Goal: Task Accomplishment & Management: Manage account settings

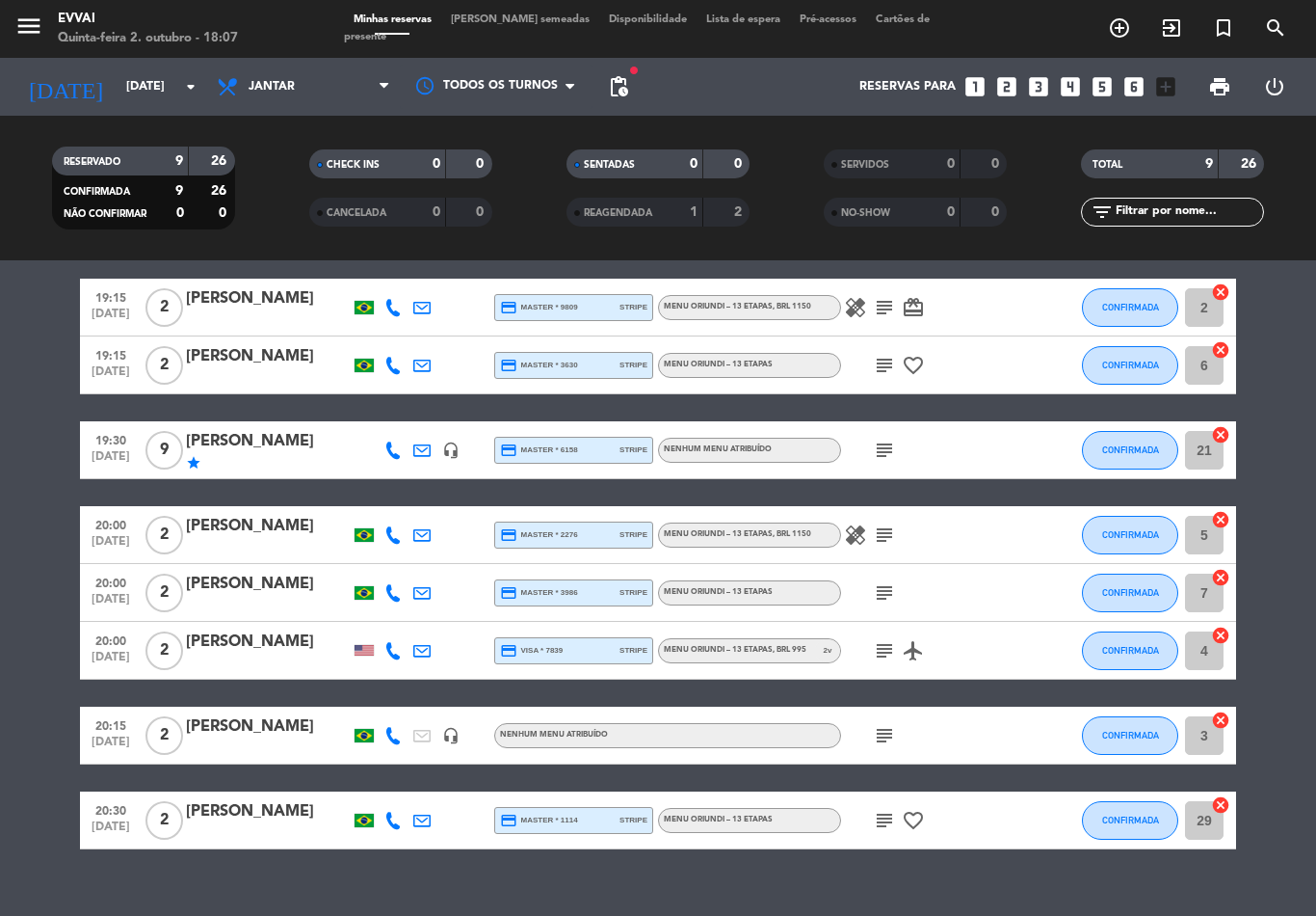
scroll to position [30, 0]
click at [895, 438] on icon "subject" at bounding box center [885, 450] width 23 height 23
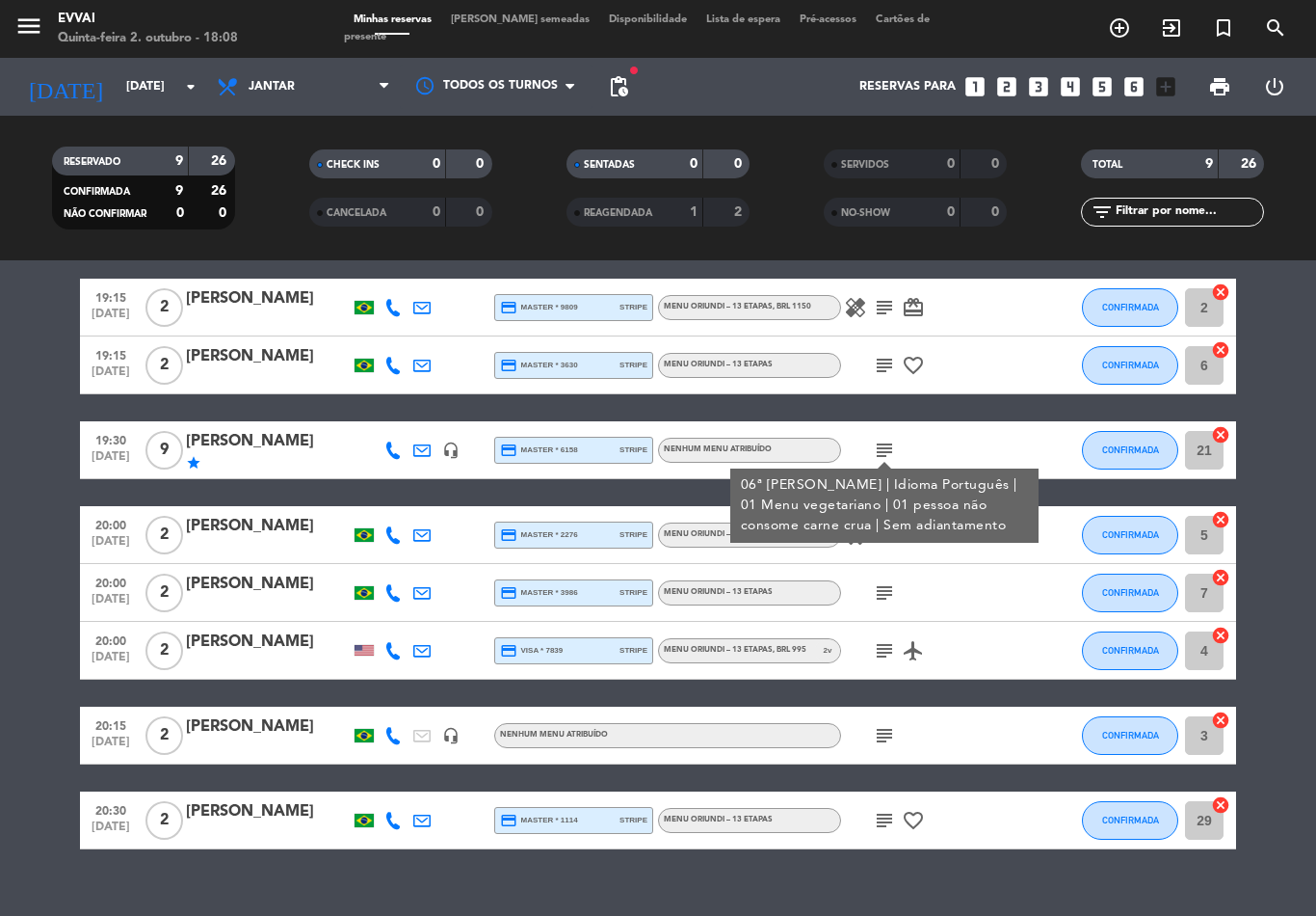
click at [889, 438] on icon "subject" at bounding box center [885, 450] width 23 height 23
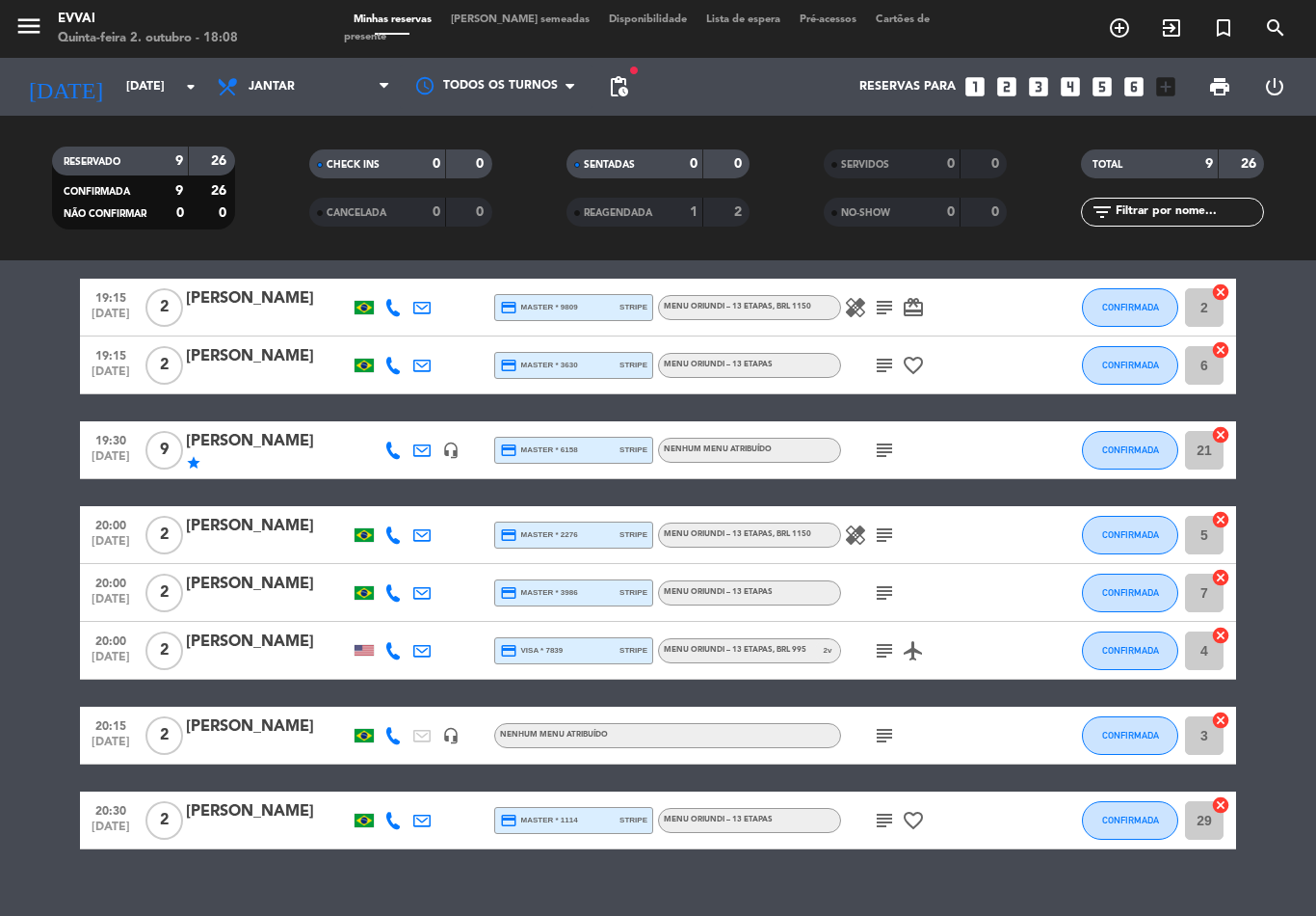
click at [893, 438] on icon "subject" at bounding box center [885, 450] width 23 height 23
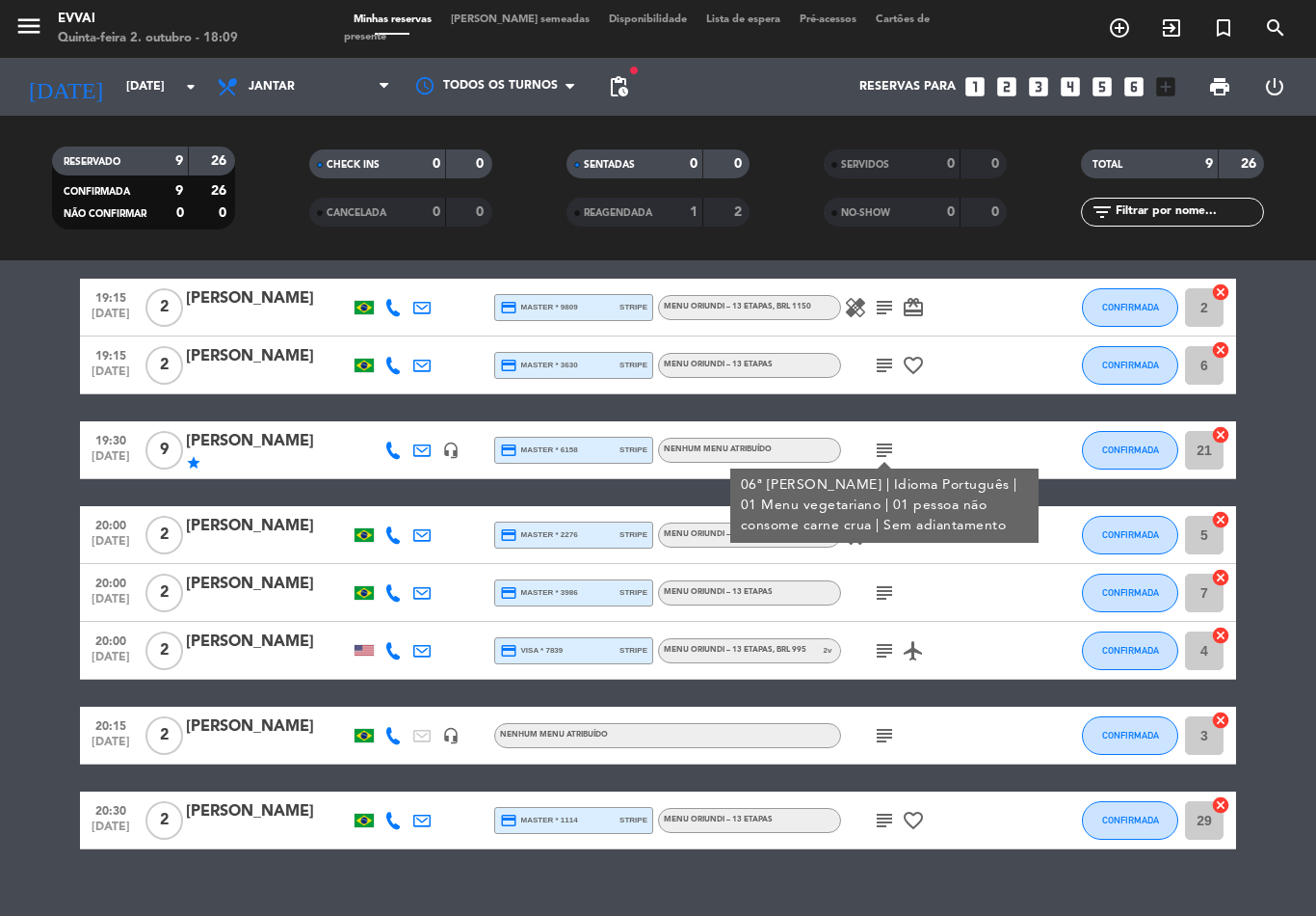
click at [177, 70] on input "[DATE]" at bounding box center [198, 87] width 163 height 33
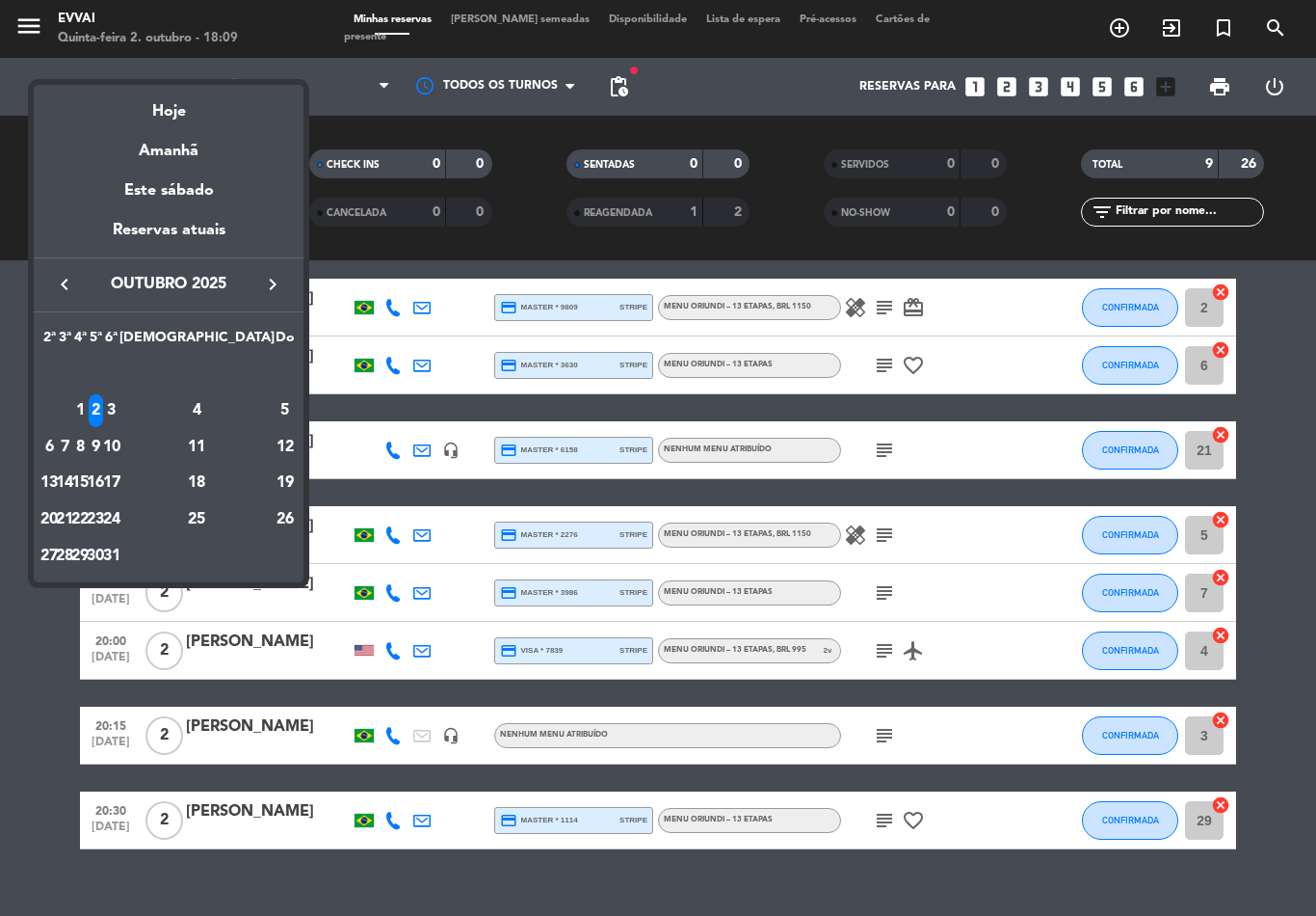
click at [88, 415] on div "1" at bounding box center [80, 411] width 15 height 33
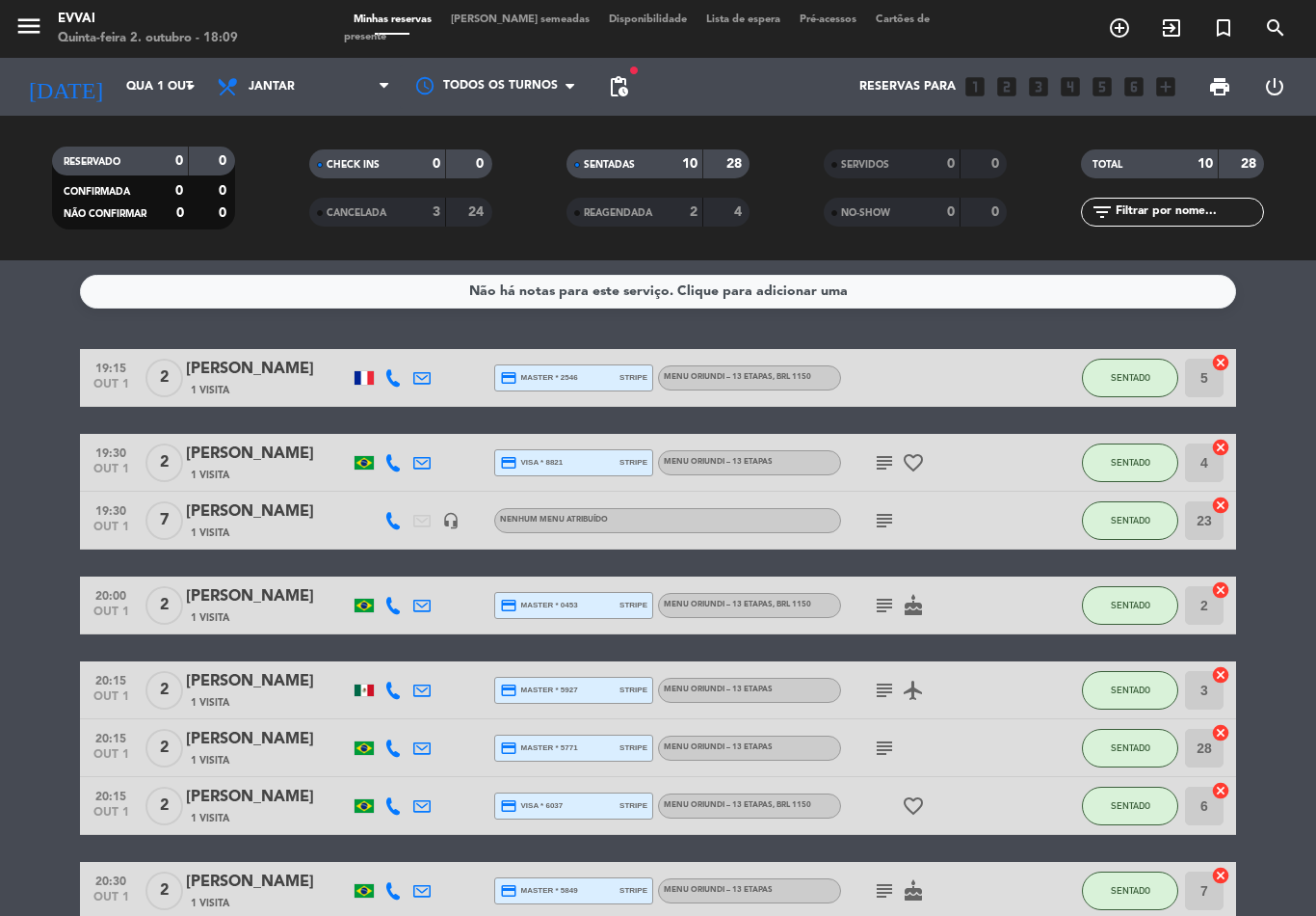
scroll to position [0, 0]
click at [282, 356] on div "[PERSON_NAME]" at bounding box center [268, 369] width 164 height 25
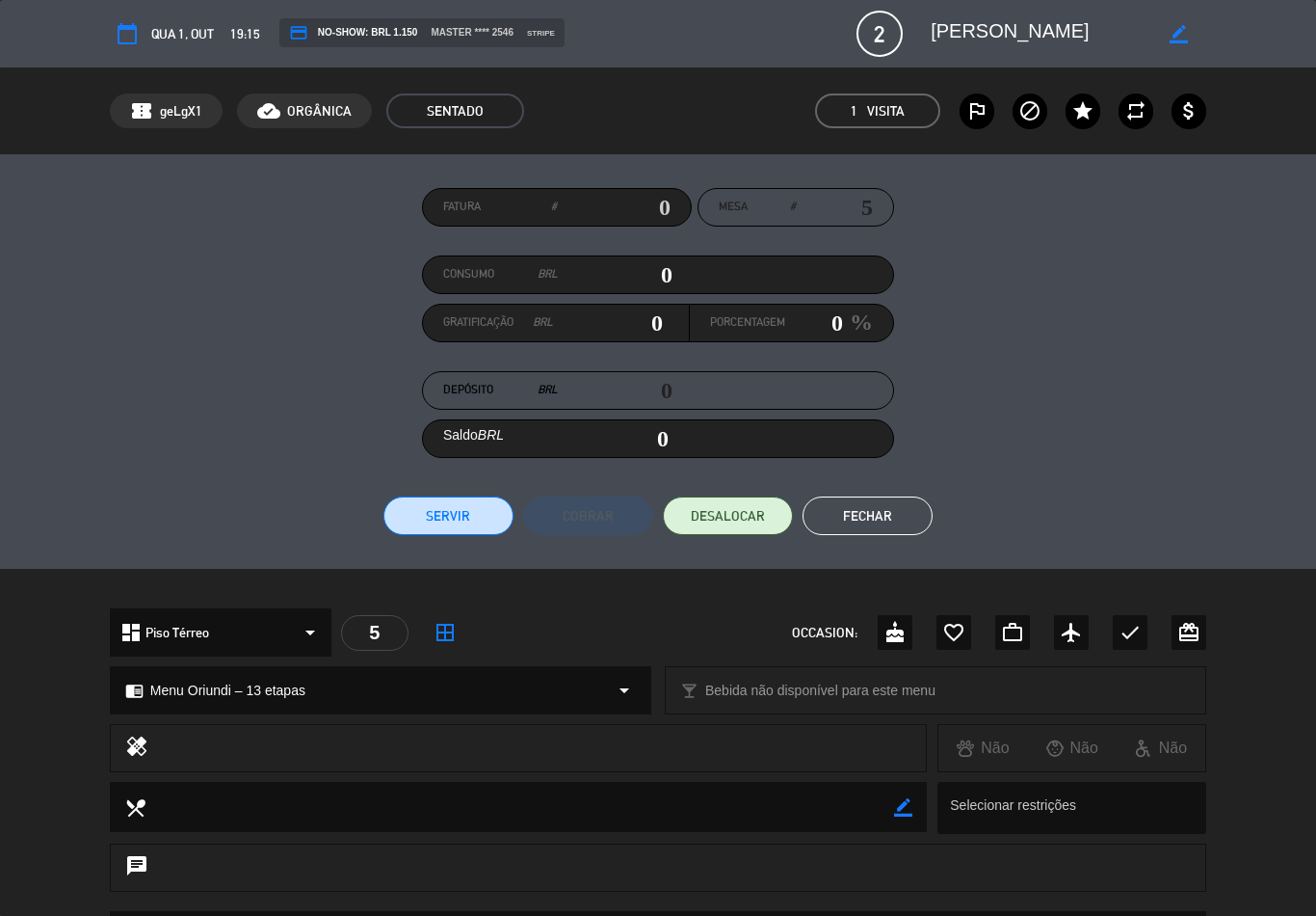
click at [891, 521] on button "Fechar" at bounding box center [868, 516] width 130 height 39
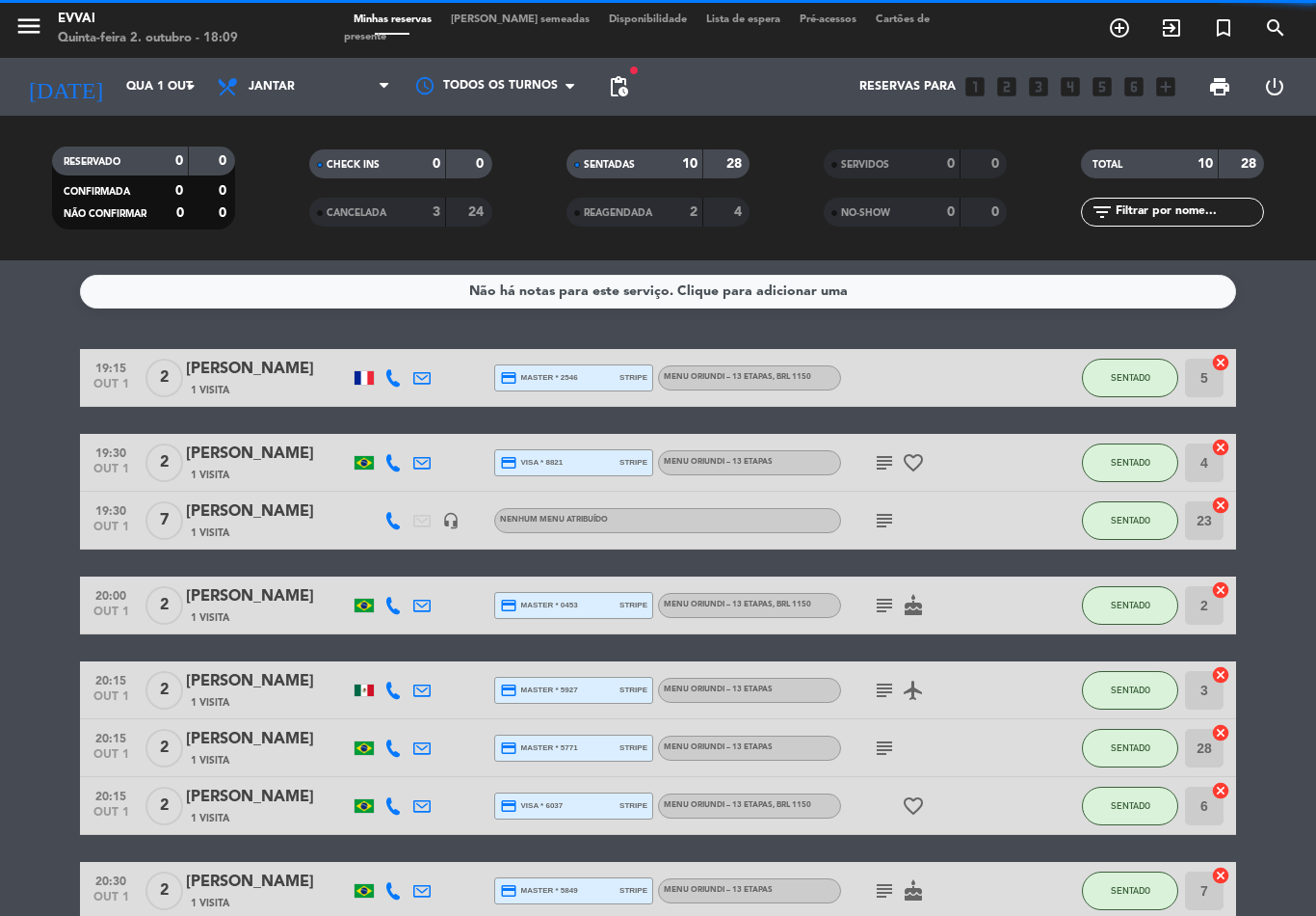
click at [264, 466] on div "1 Visita" at bounding box center [268, 474] width 164 height 17
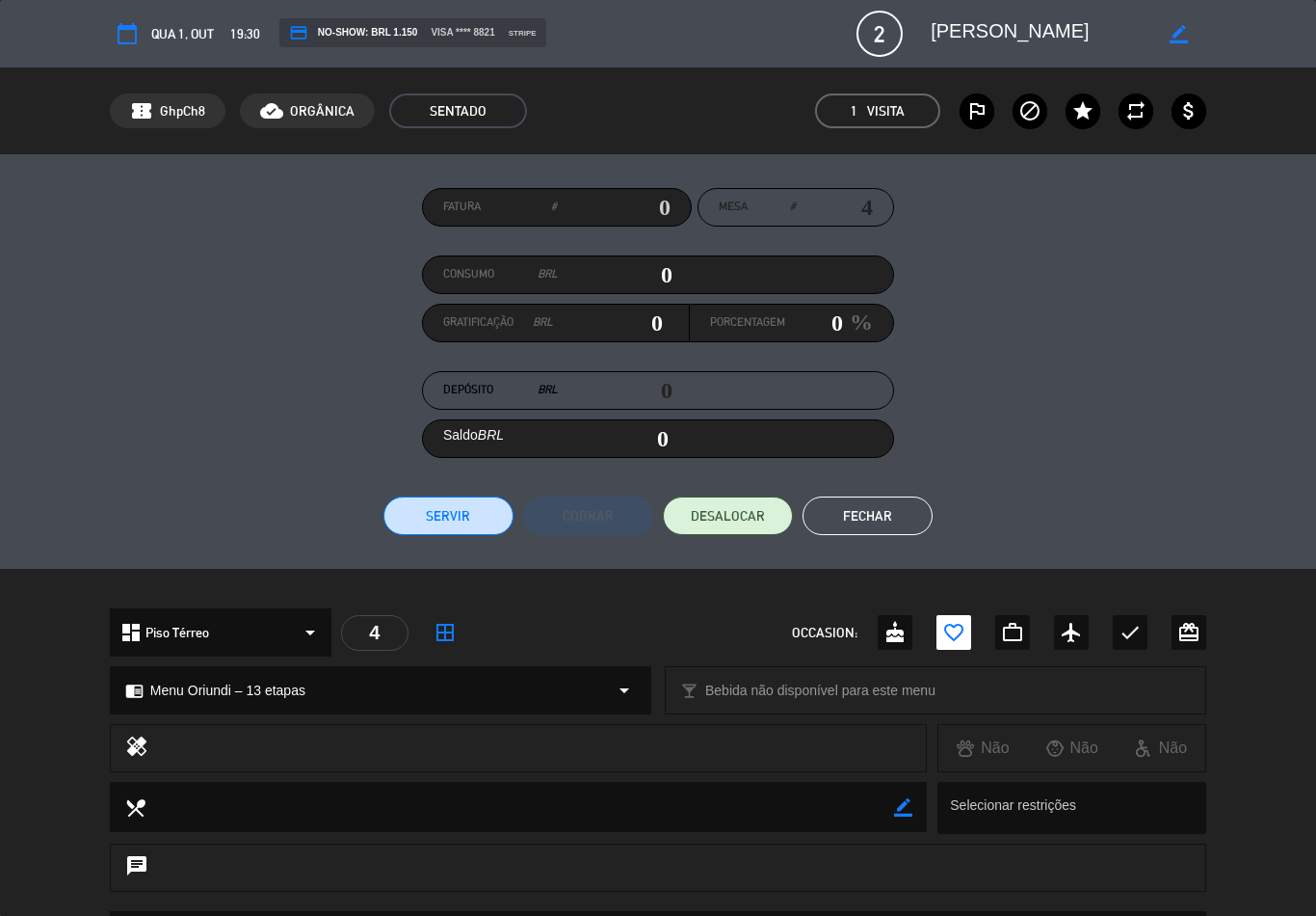
click at [885, 503] on button "Fechar" at bounding box center [868, 516] width 130 height 39
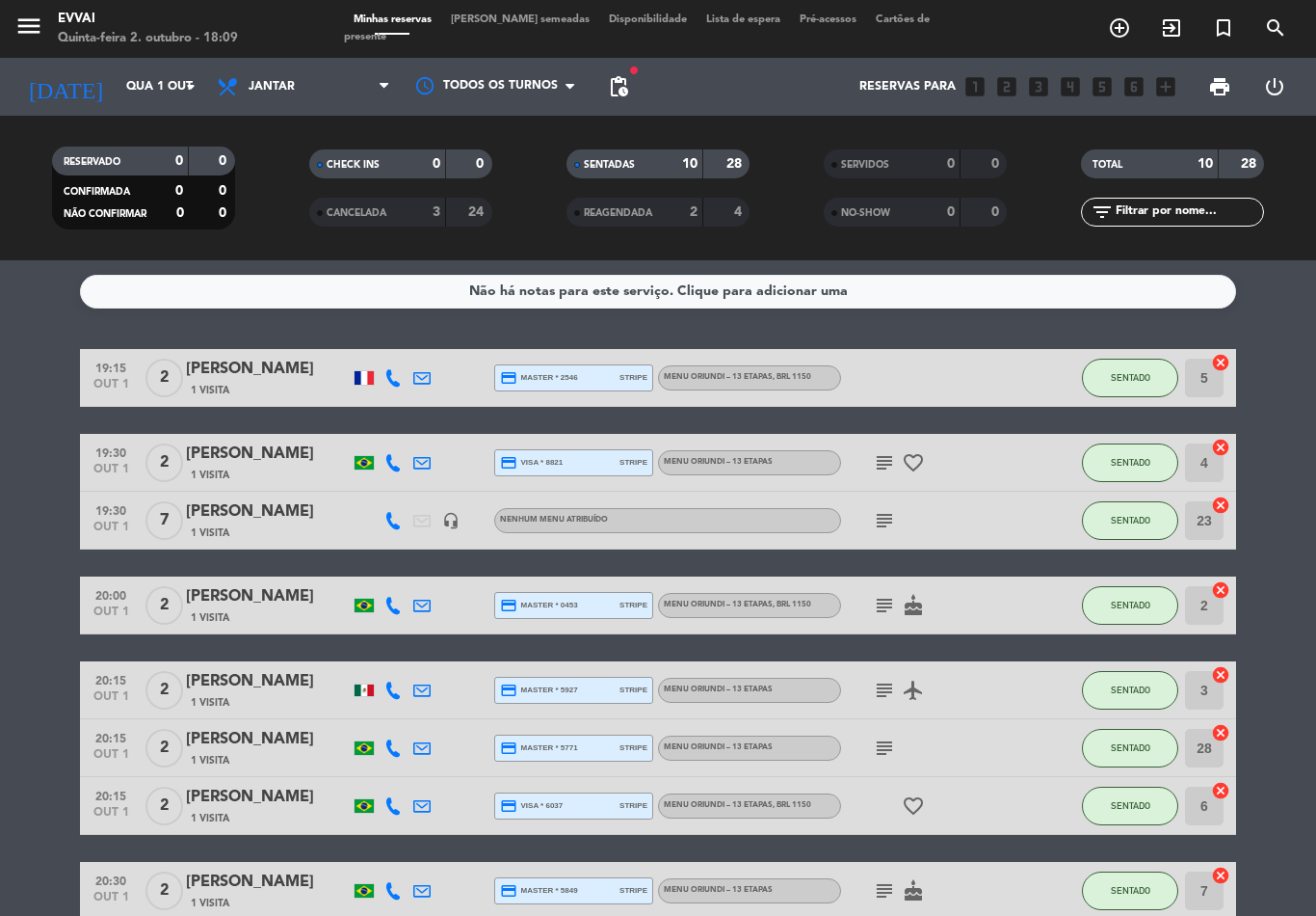
click at [246, 525] on div "1 Visita" at bounding box center [268, 532] width 164 height 17
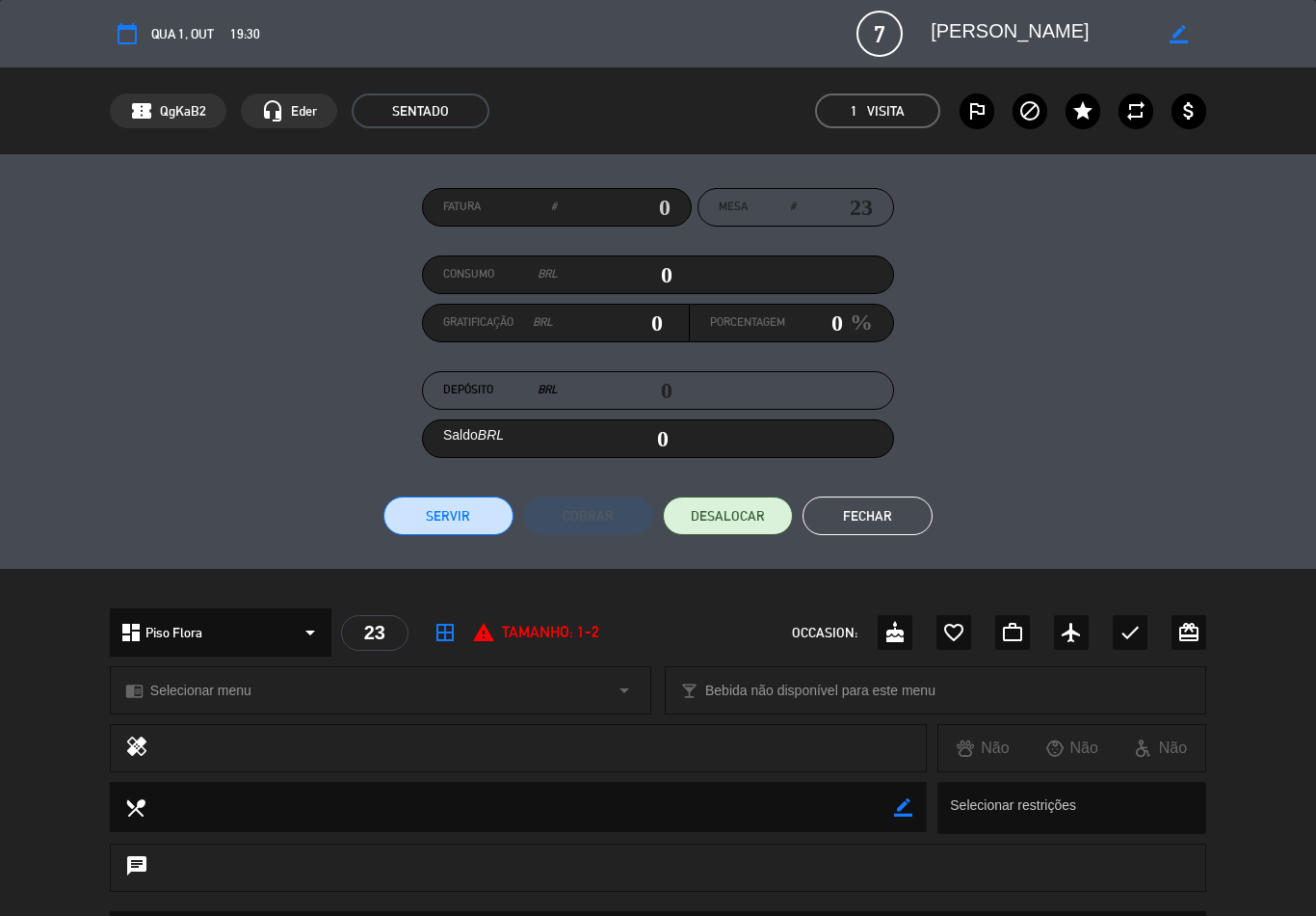
click at [897, 527] on button "Fechar" at bounding box center [868, 516] width 130 height 39
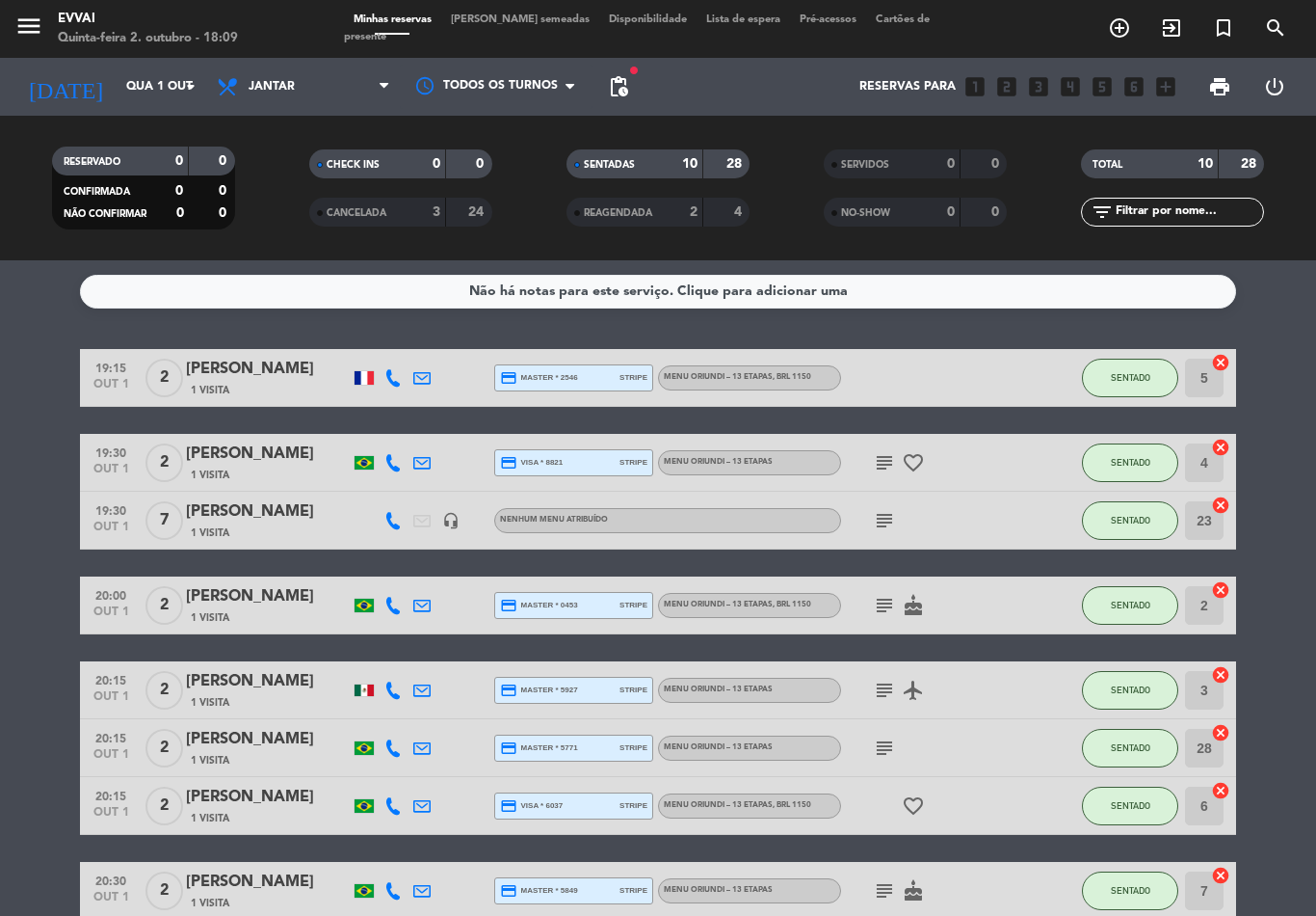
click at [272, 609] on div "1 Visita" at bounding box center [268, 617] width 164 height 17
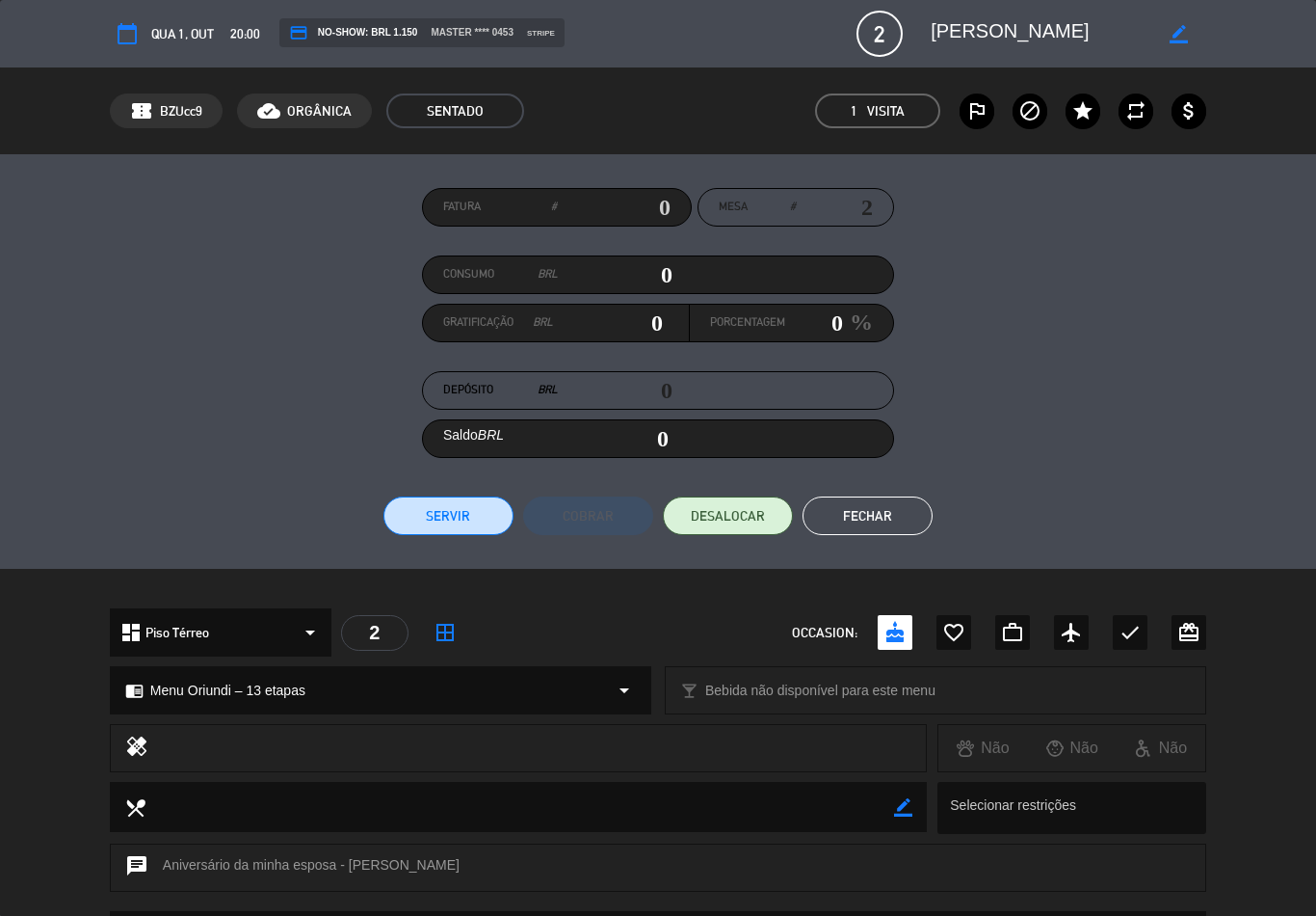
click at [866, 525] on button "Fechar" at bounding box center [868, 516] width 130 height 39
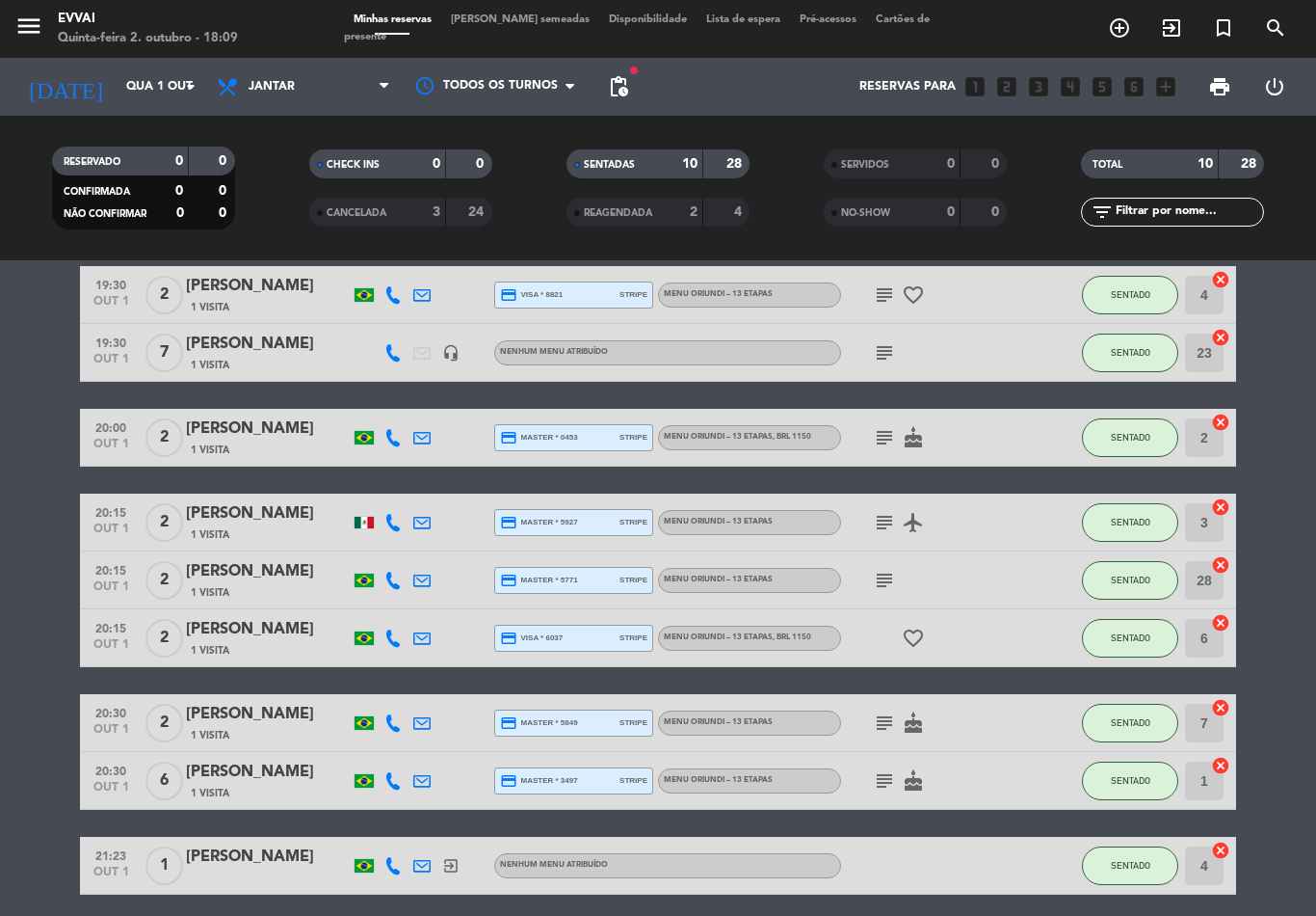
scroll to position [166, 0]
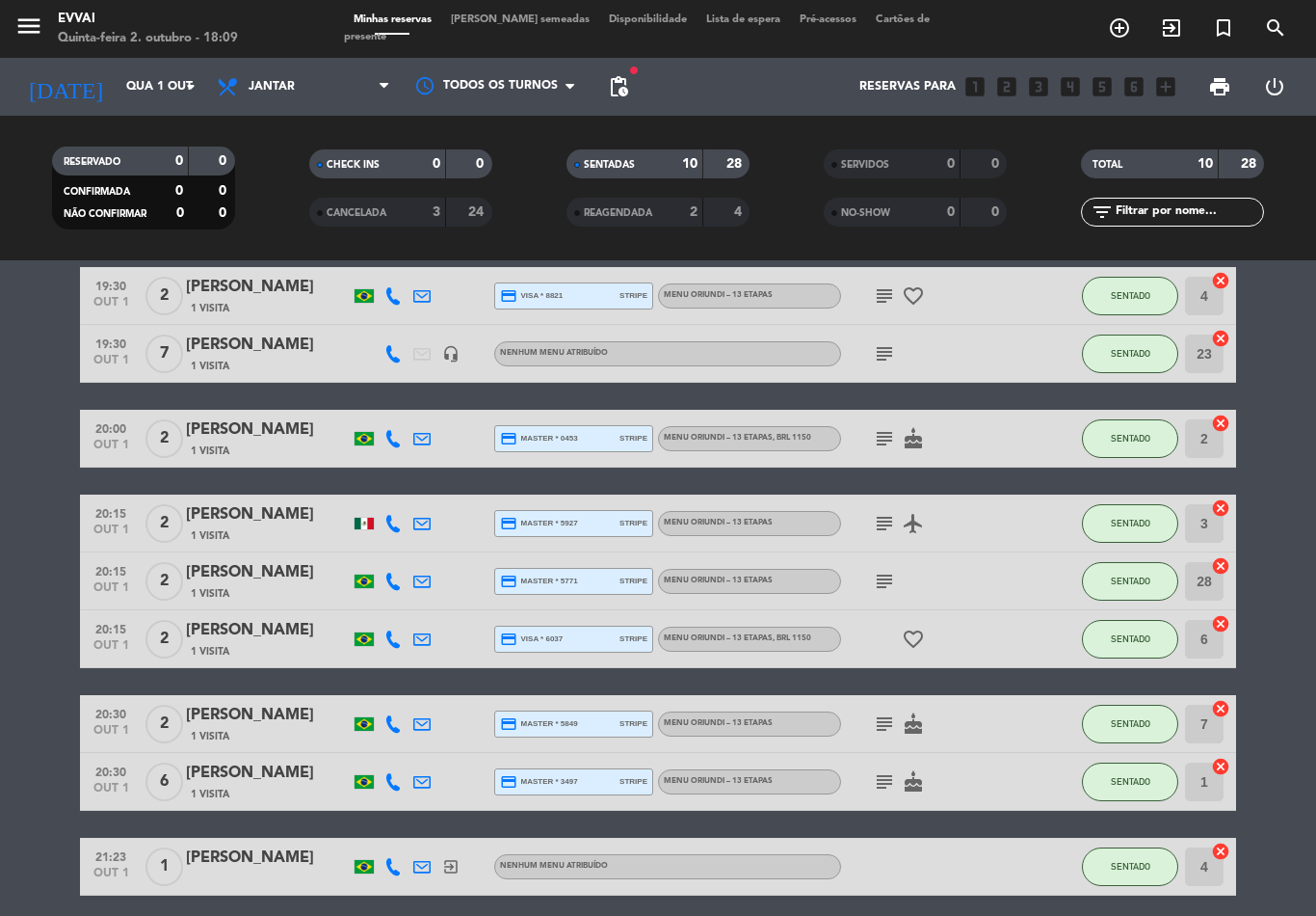
click at [297, 618] on div "[PERSON_NAME]" at bounding box center [268, 631] width 164 height 25
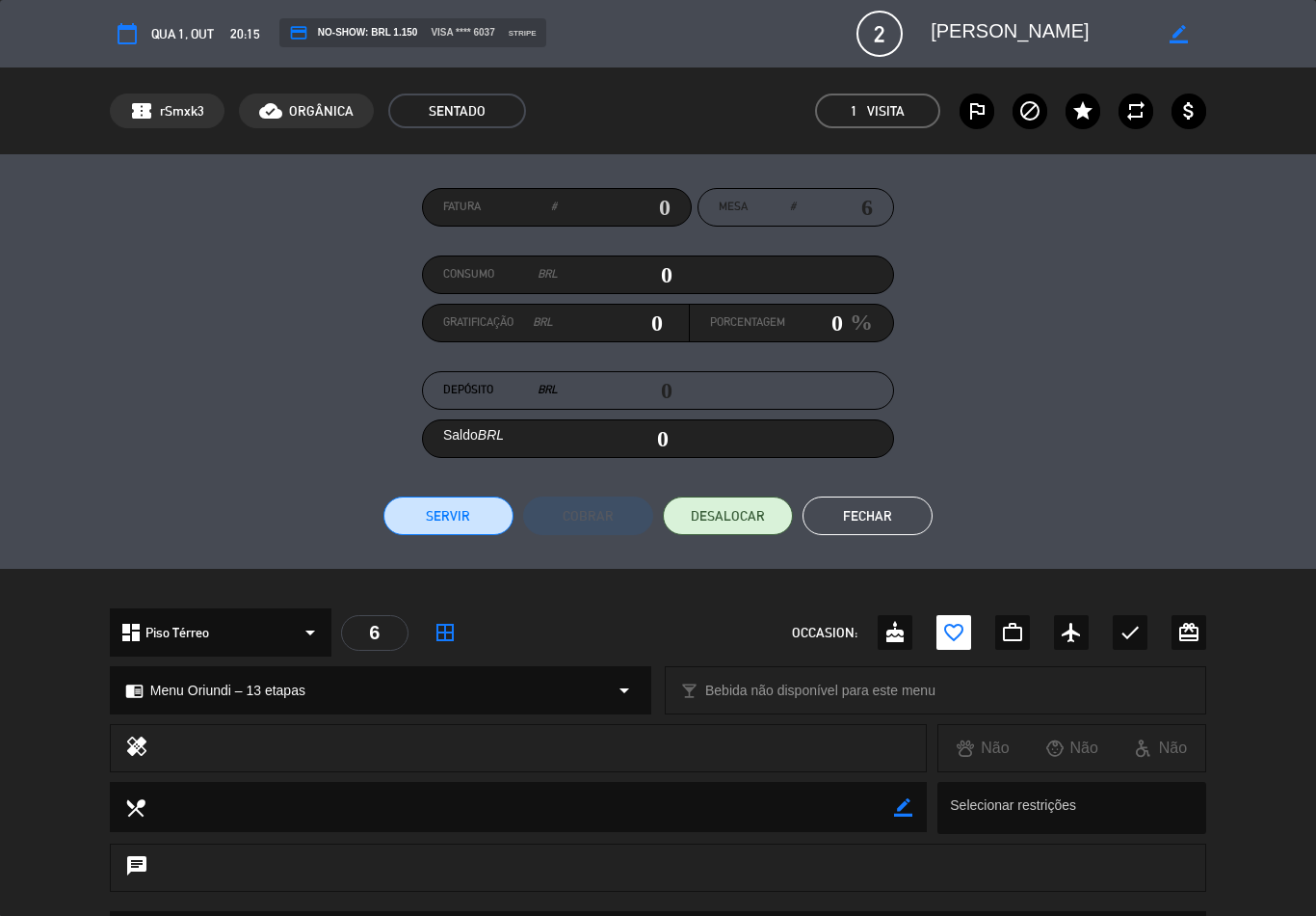
scroll to position [0, 0]
click at [881, 515] on button "Fechar" at bounding box center [868, 516] width 130 height 39
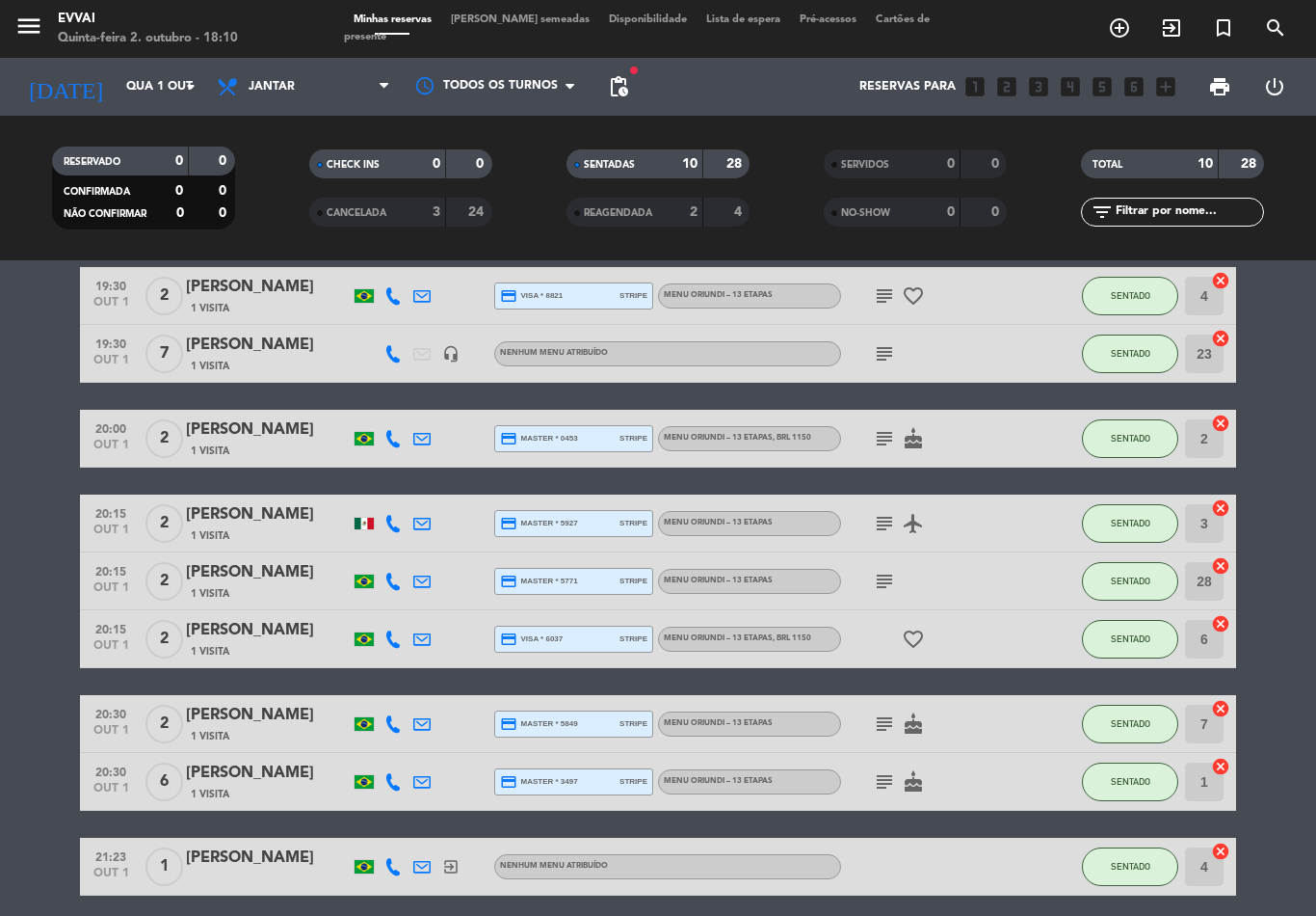
click at [311, 703] on div "[PERSON_NAME]" at bounding box center [268, 715] width 164 height 25
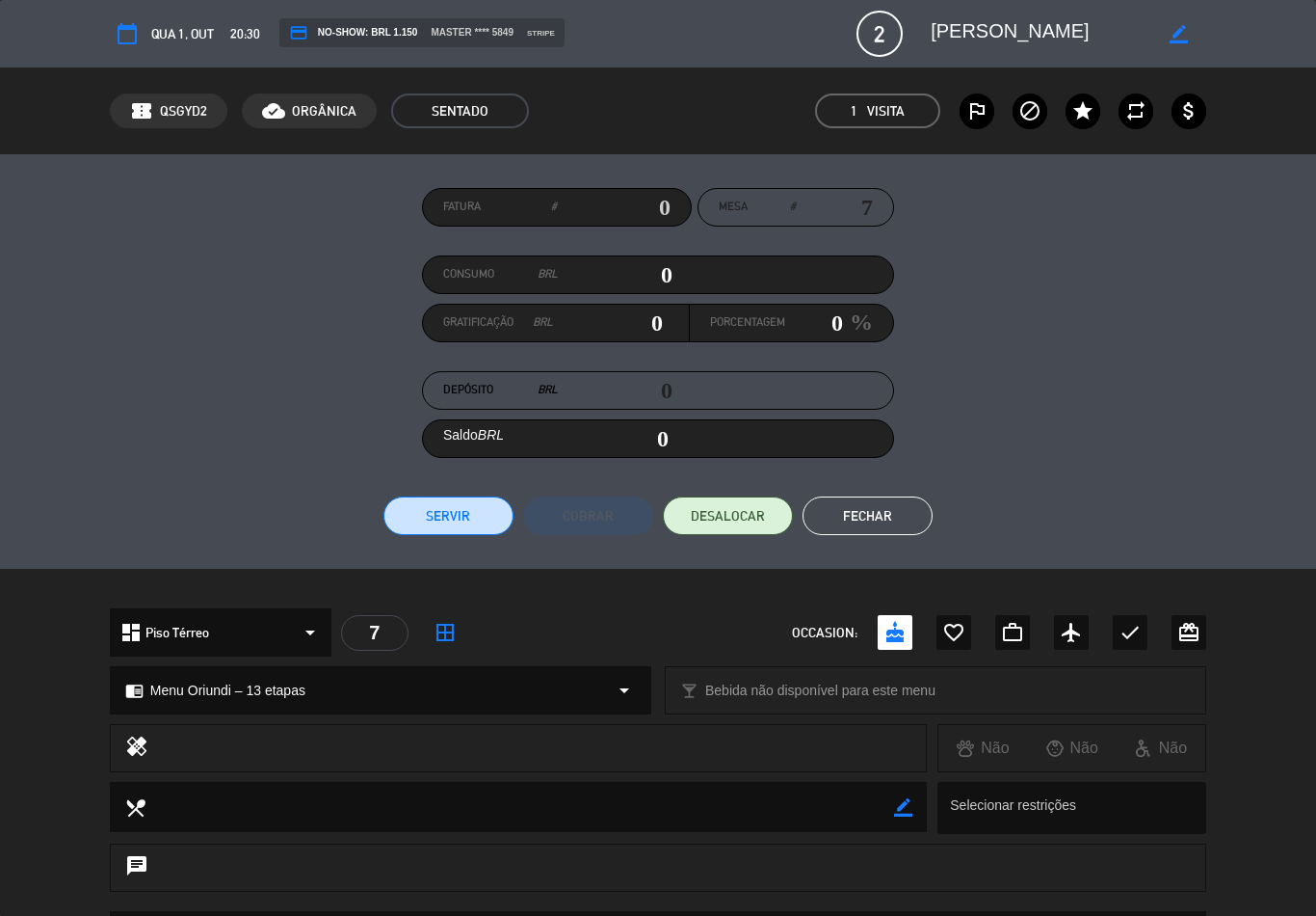
click at [869, 517] on button "Fechar" at bounding box center [868, 516] width 130 height 39
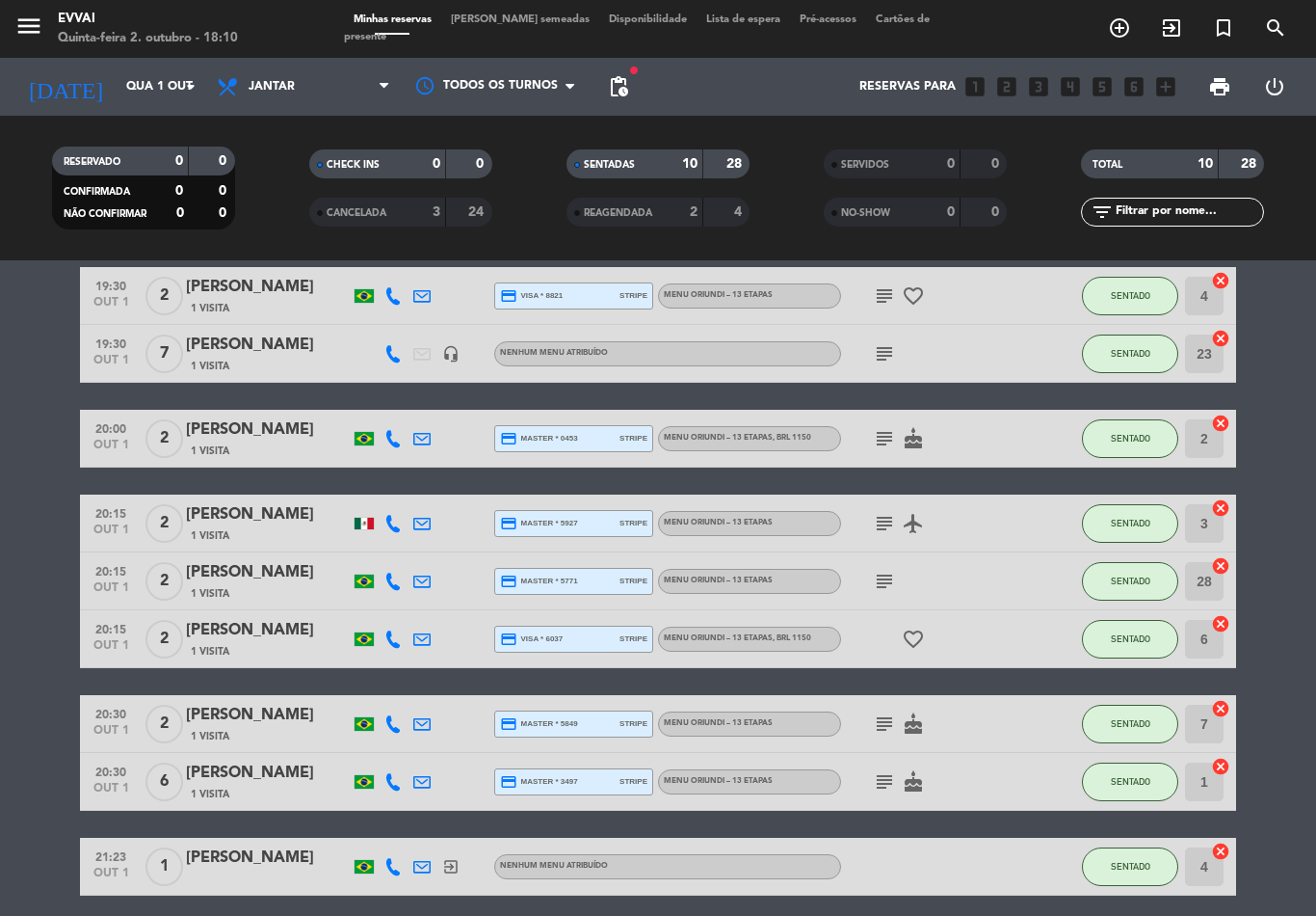
click at [283, 560] on div "[PERSON_NAME]" at bounding box center [268, 572] width 164 height 25
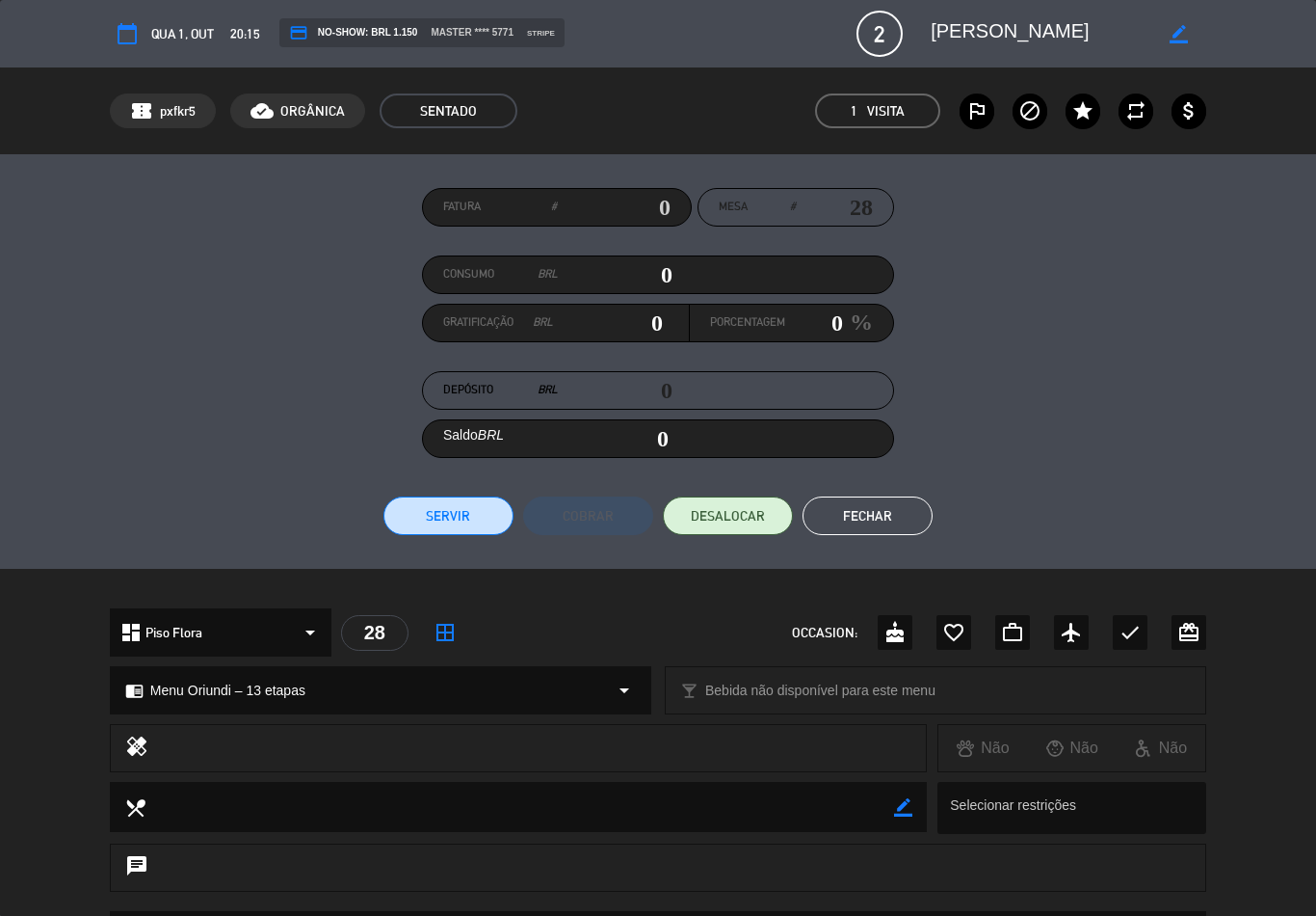
click at [888, 510] on button "Fechar" at bounding box center [868, 516] width 130 height 39
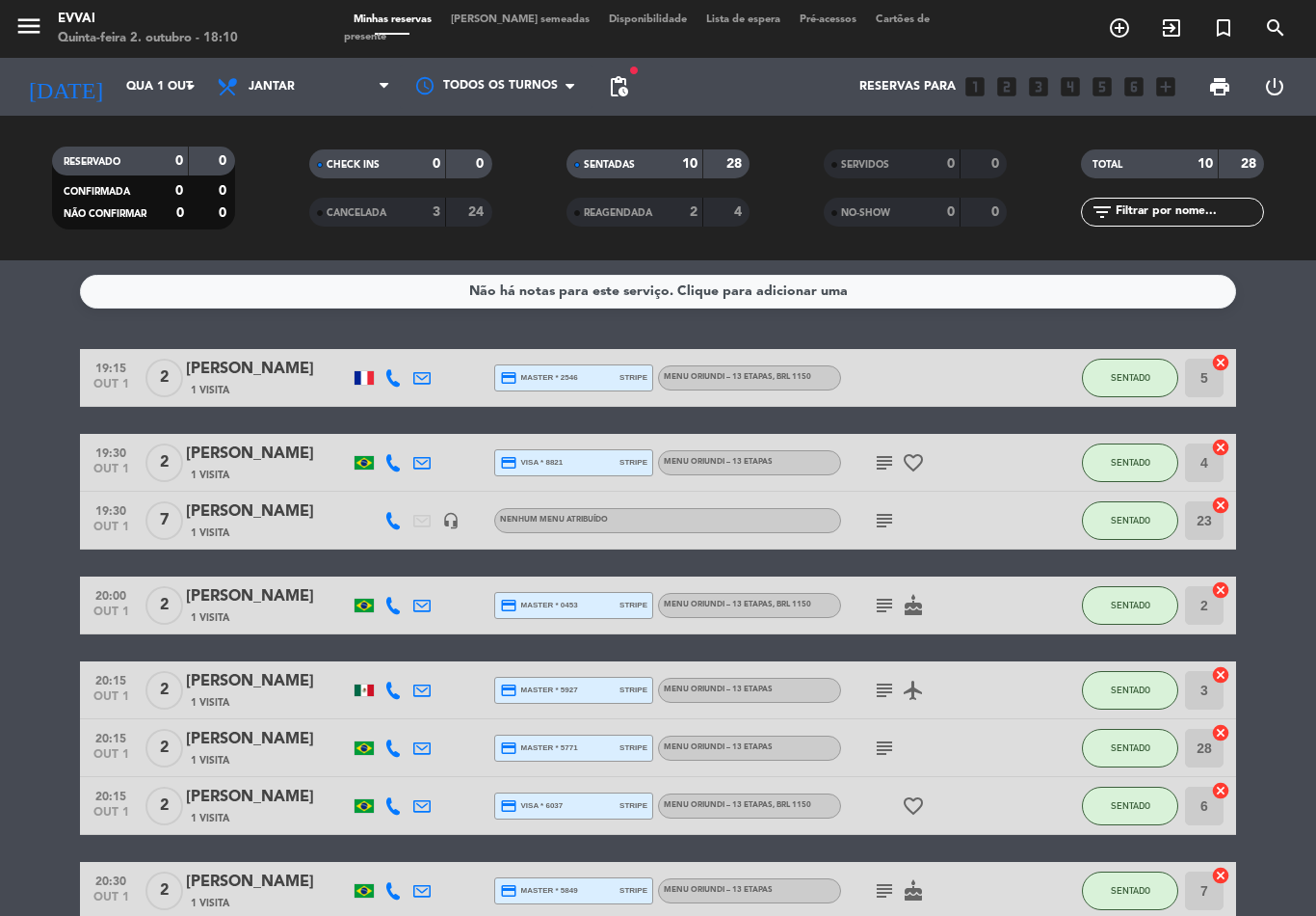
click at [183, 98] on input "Qua 1 out" at bounding box center [198, 87] width 163 height 33
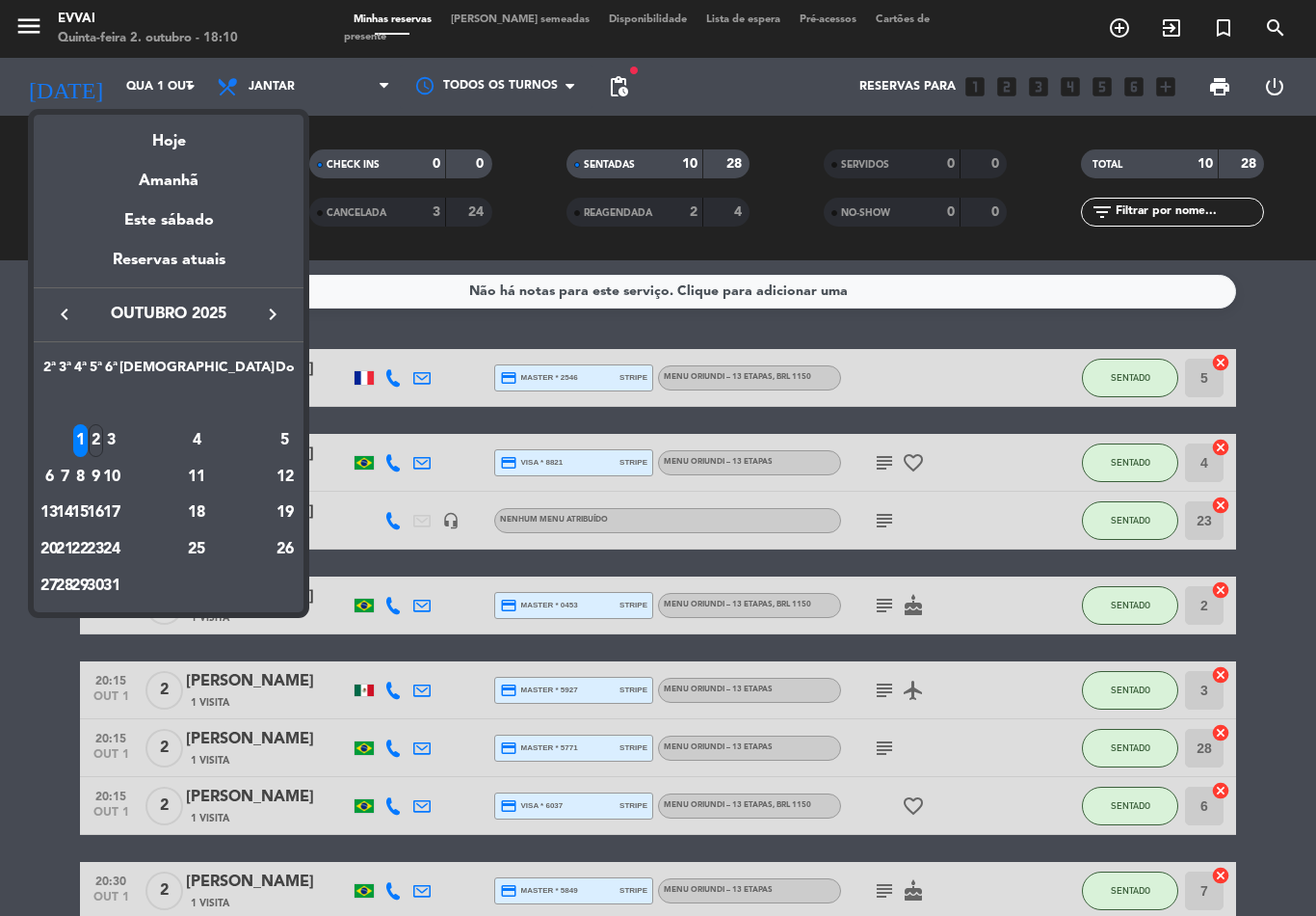
click at [67, 315] on icon "keyboard_arrow_left" at bounding box center [64, 314] width 23 height 23
click at [72, 585] on div "30" at bounding box center [64, 586] width 15 height 33
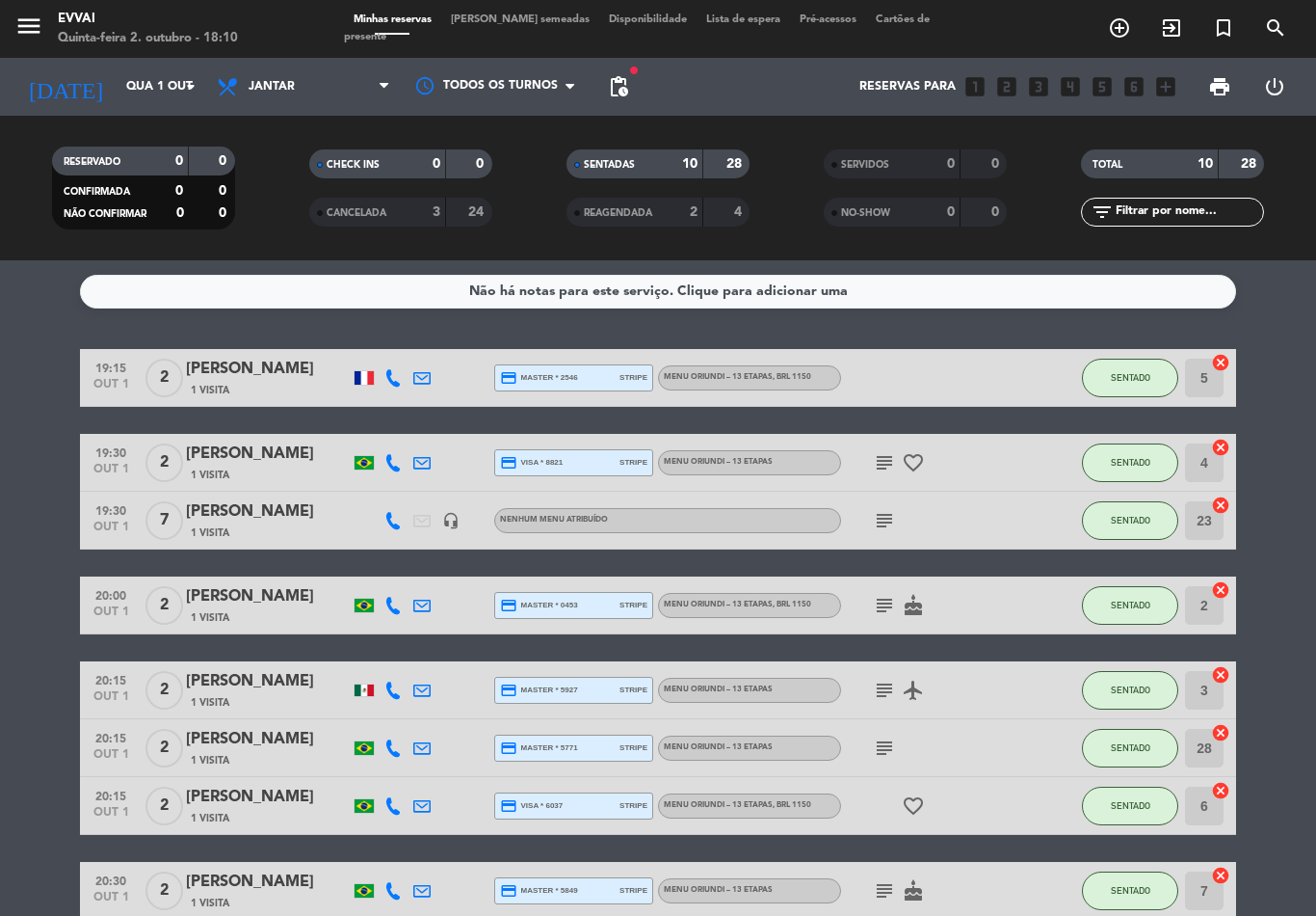
type input "[DATE]"
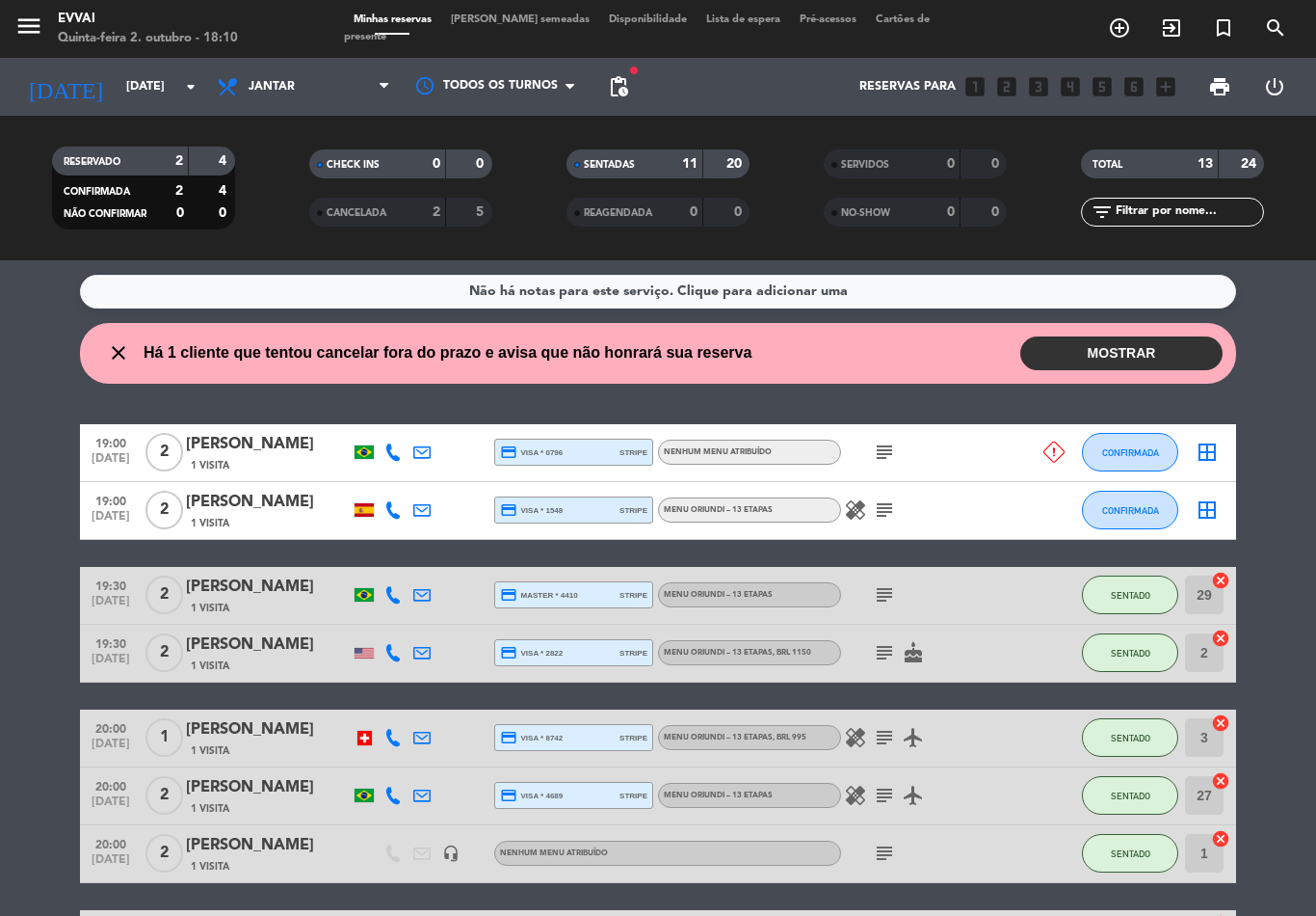
click at [268, 646] on div "[PERSON_NAME]" at bounding box center [268, 644] width 164 height 25
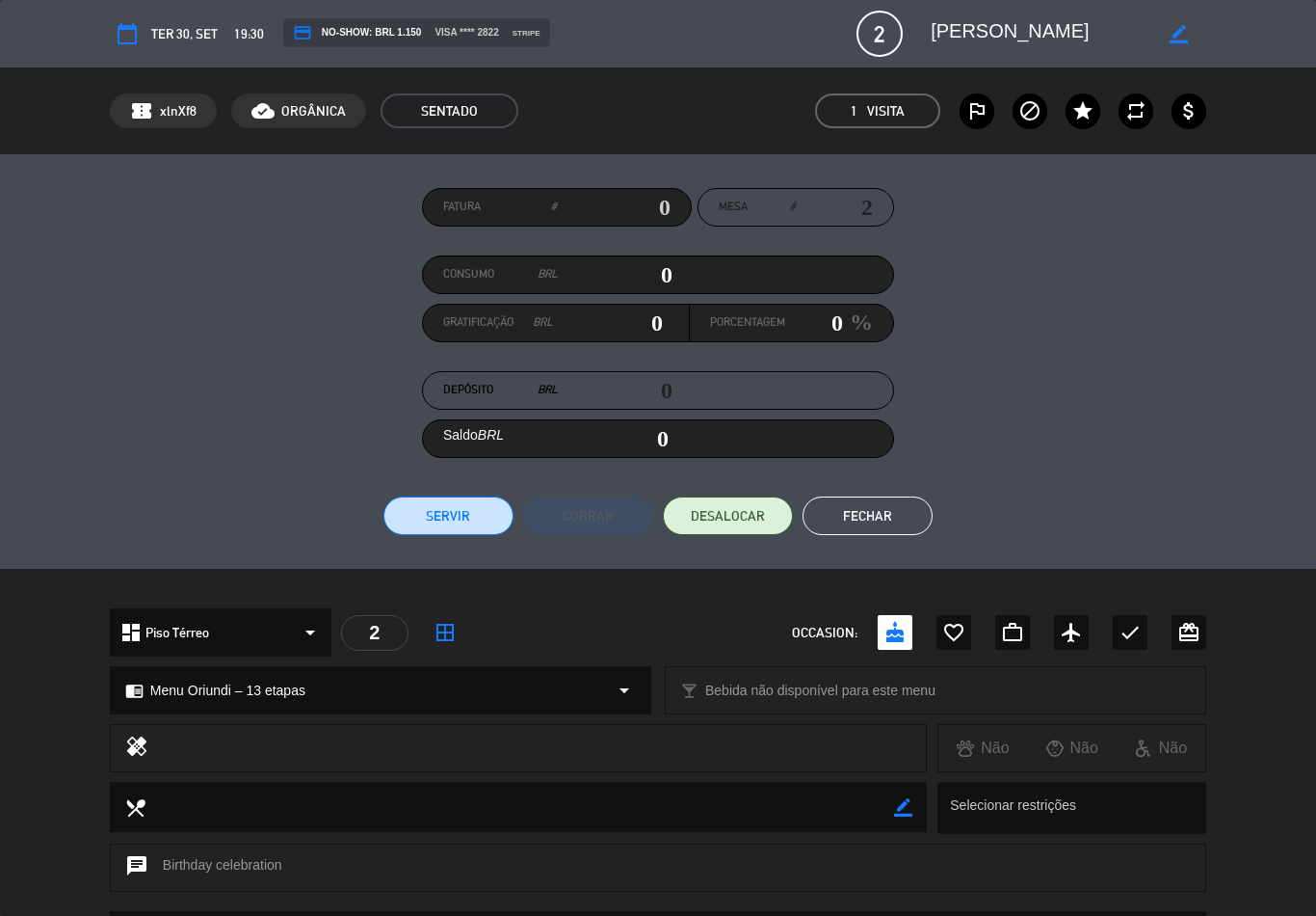
click at [870, 521] on button "Fechar" at bounding box center [868, 516] width 130 height 39
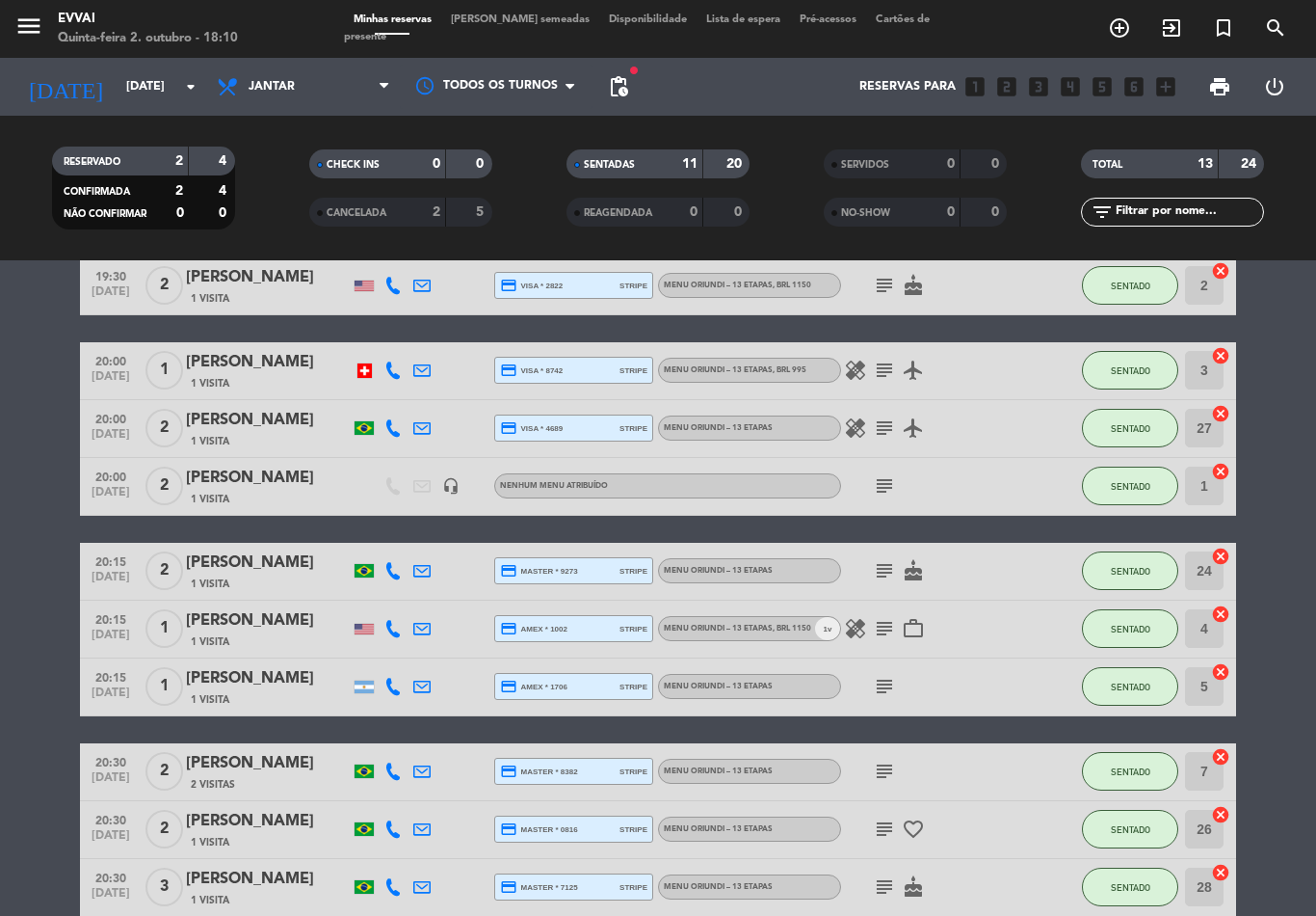
scroll to position [368, 0]
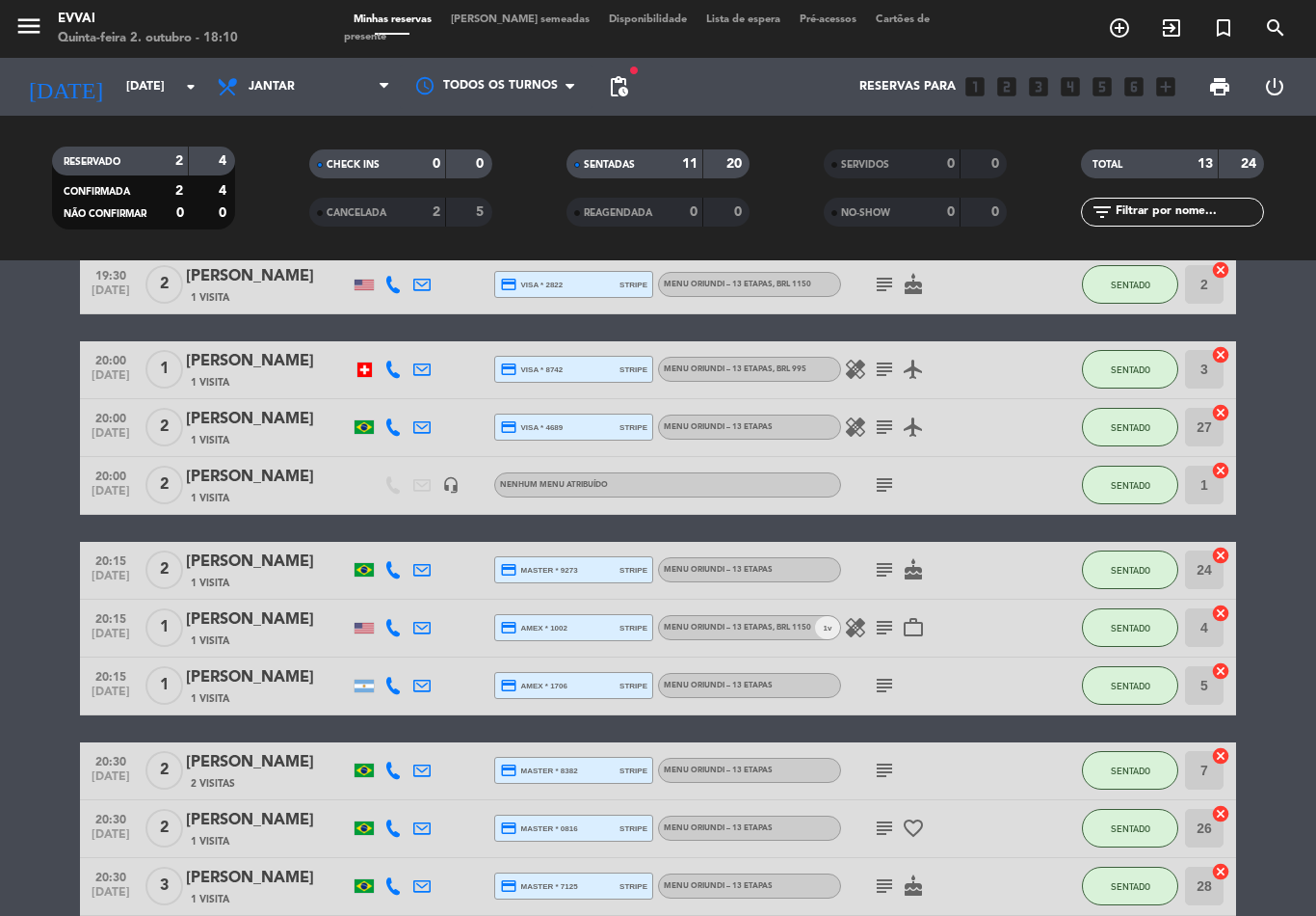
click at [253, 370] on div "[PERSON_NAME]" at bounding box center [268, 361] width 164 height 25
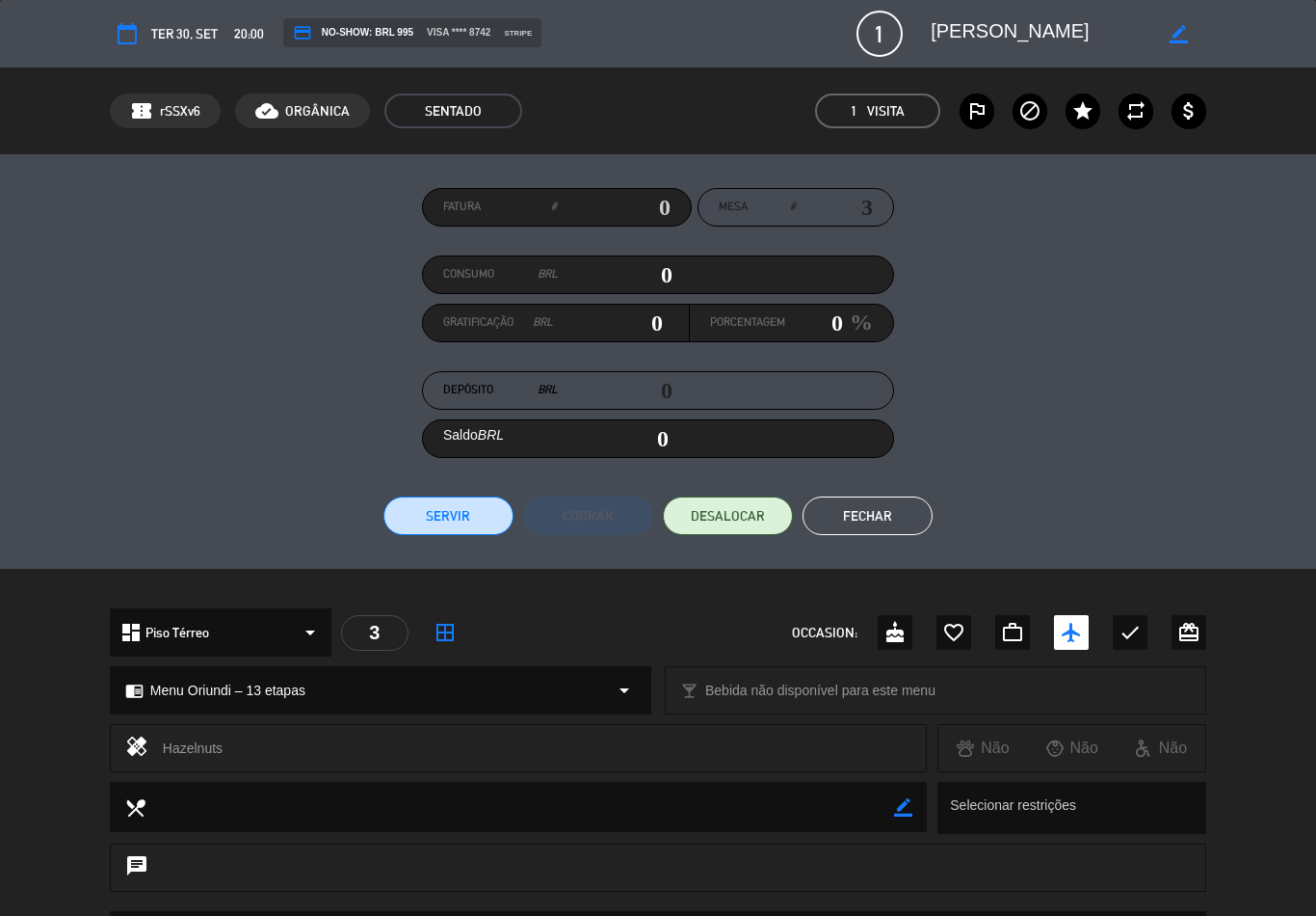
scroll to position [0, 0]
click at [882, 512] on button "Fechar" at bounding box center [868, 516] width 130 height 39
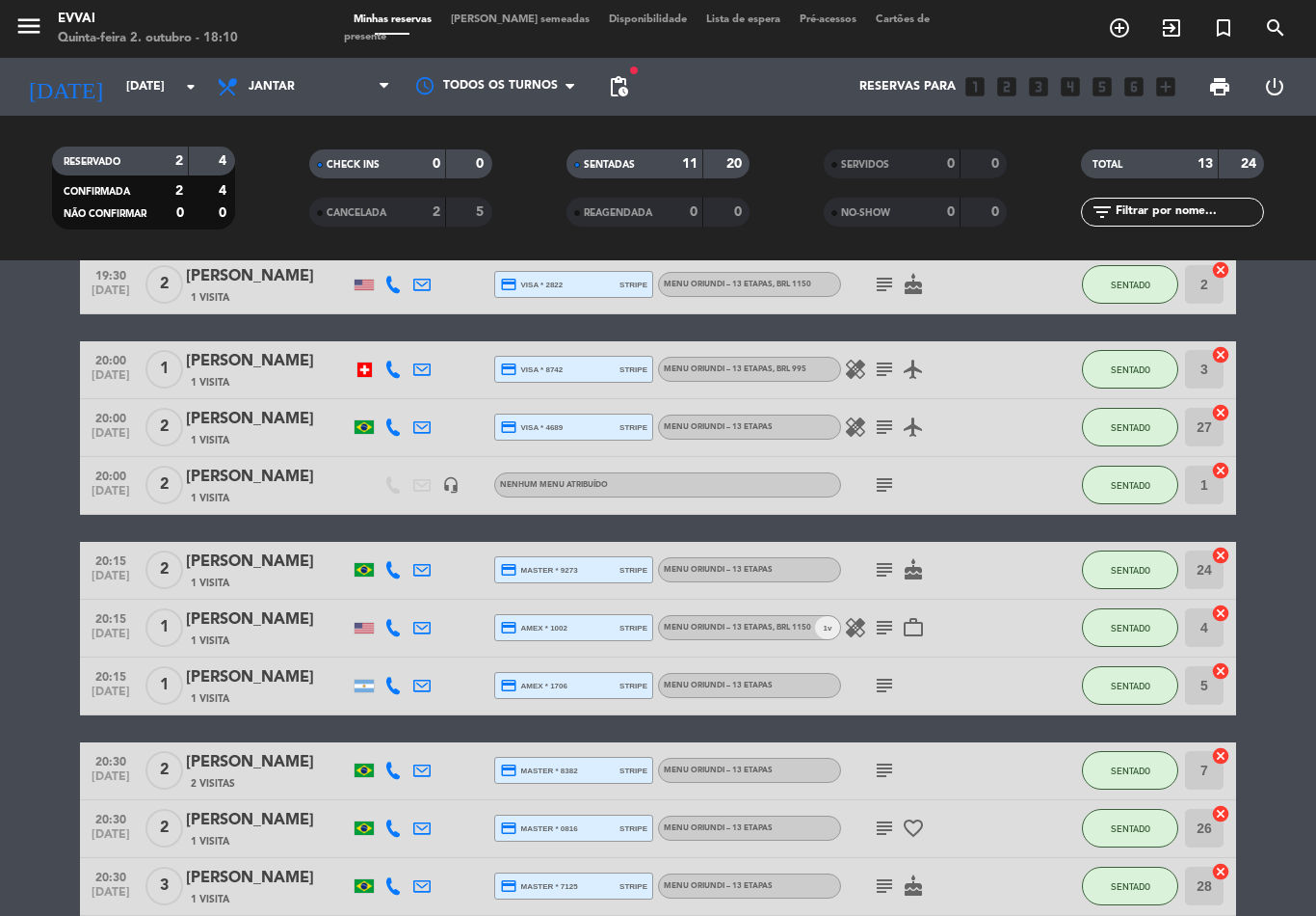
click at [280, 703] on div "1 Visita" at bounding box center [268, 698] width 164 height 17
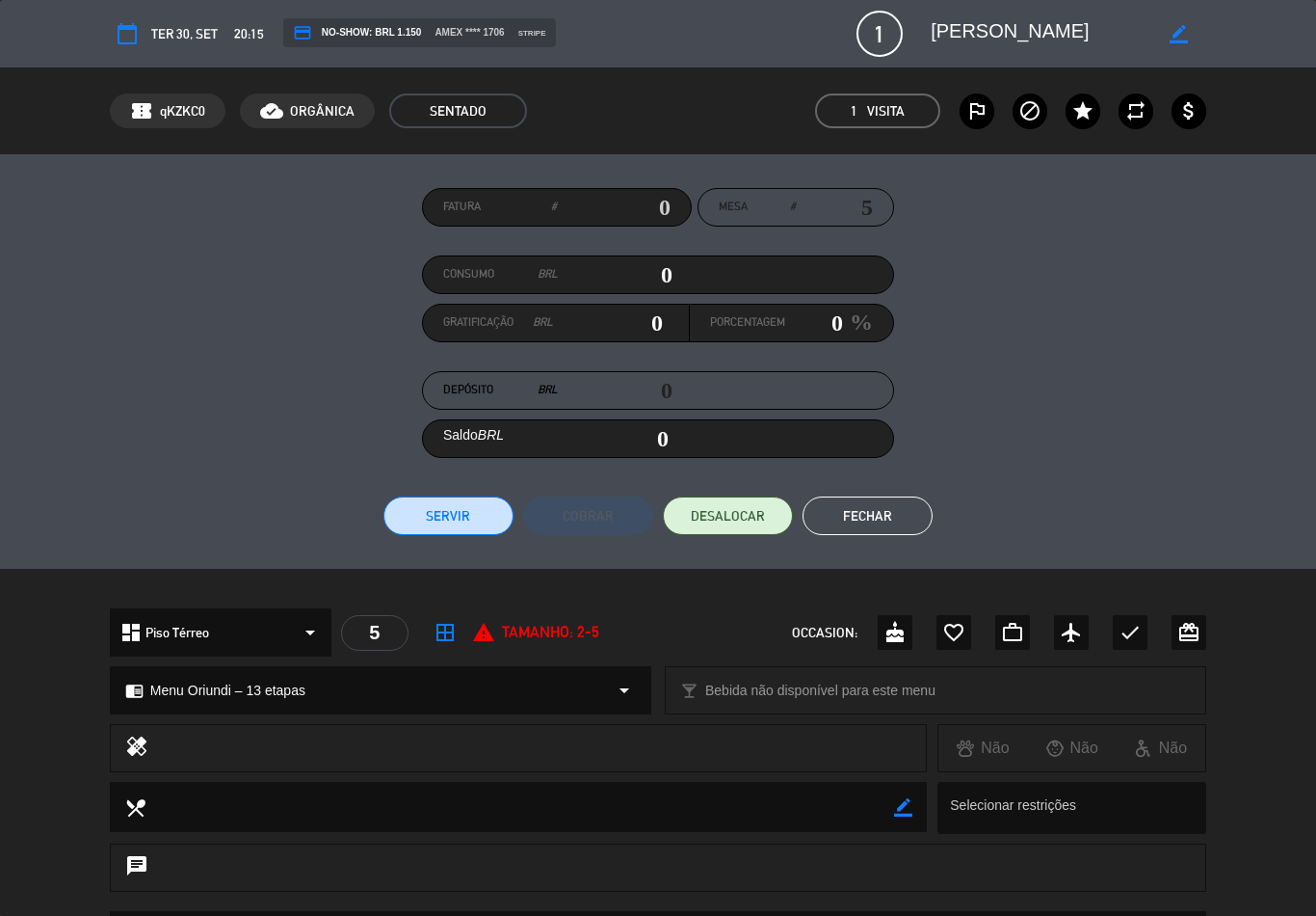
click at [886, 522] on button "Fechar" at bounding box center [868, 516] width 130 height 39
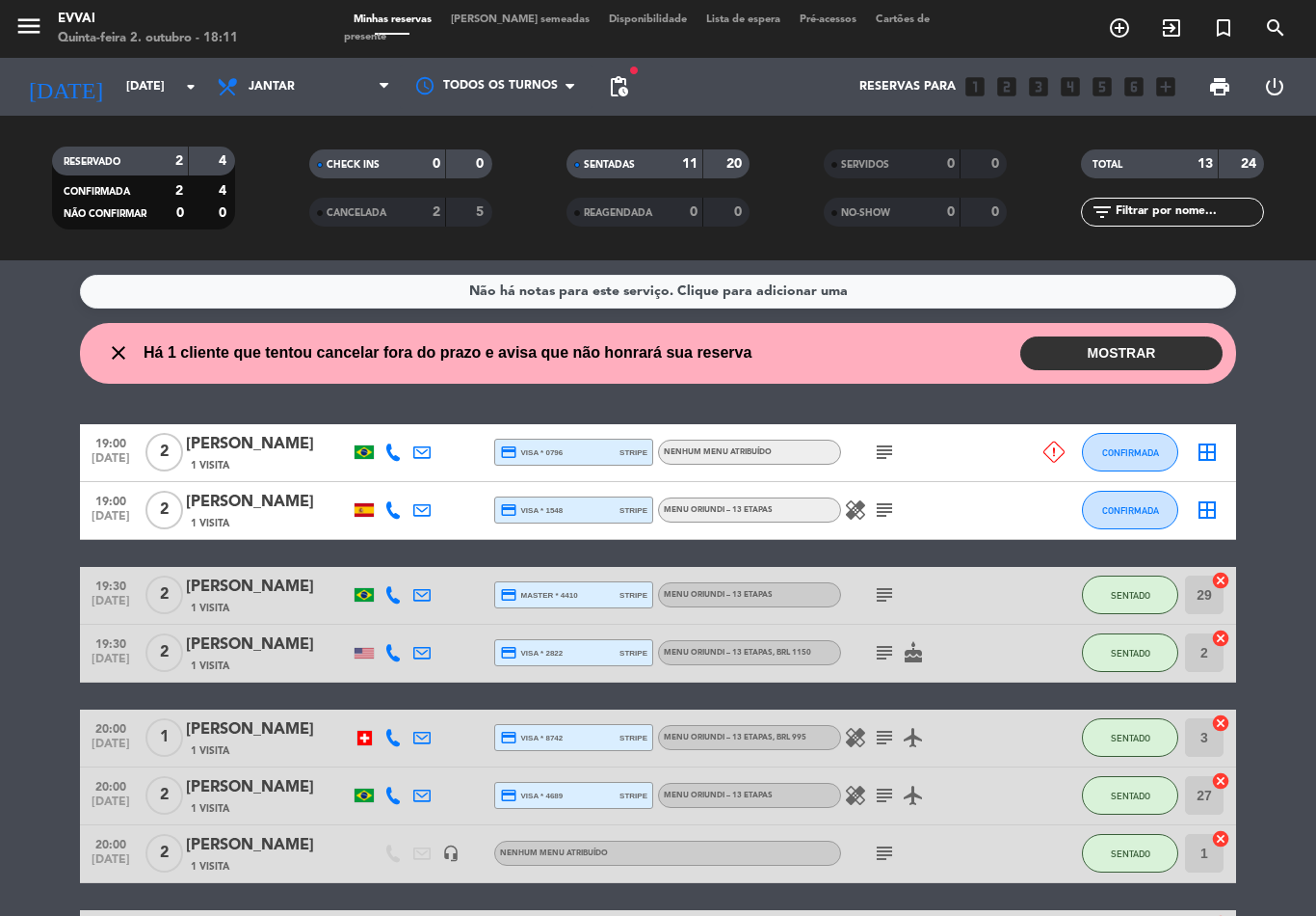
click at [194, 72] on input "[DATE]" at bounding box center [198, 87] width 163 height 33
